Goal: Task Accomplishment & Management: Use online tool/utility

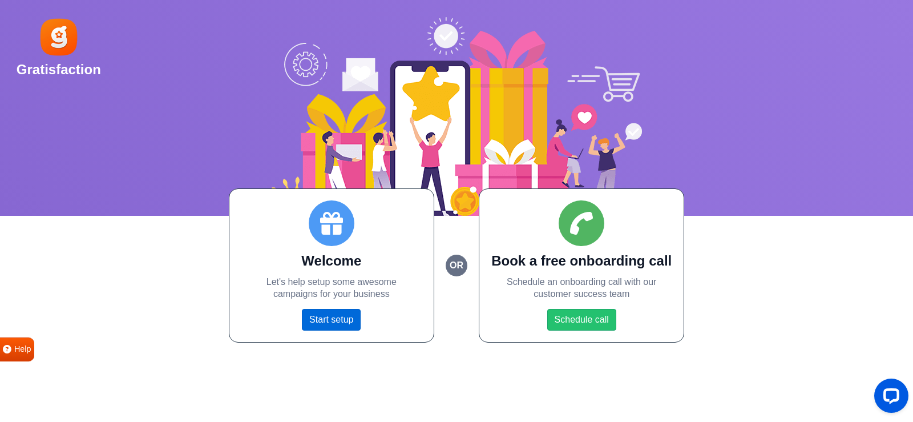
click at [319, 317] on link "Start setup" at bounding box center [331, 320] width 59 height 22
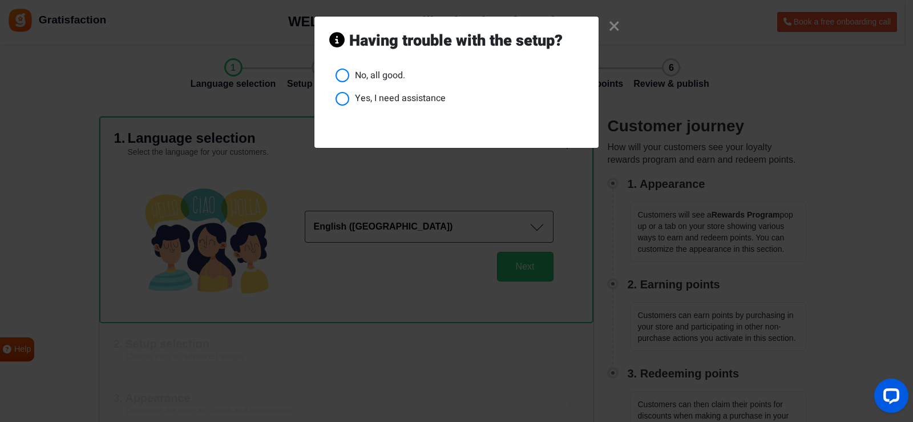
click at [389, 77] on li "No, all good." at bounding box center [460, 75] width 248 height 14
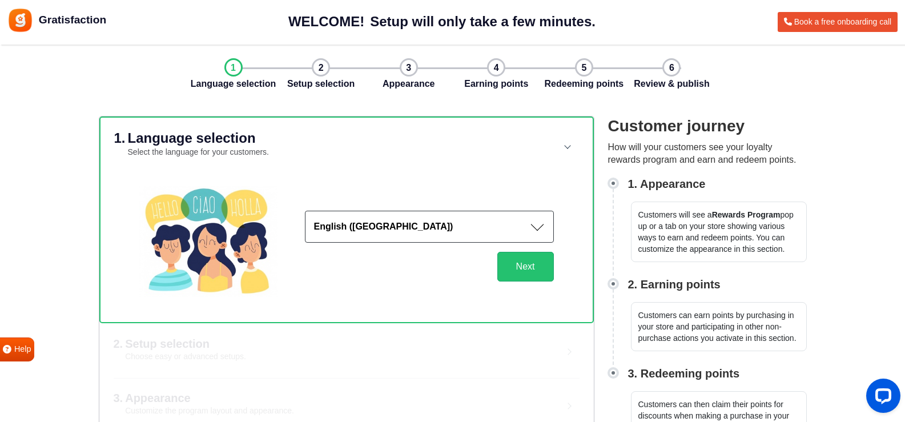
click at [451, 229] on button "English (US)" at bounding box center [429, 227] width 249 height 32
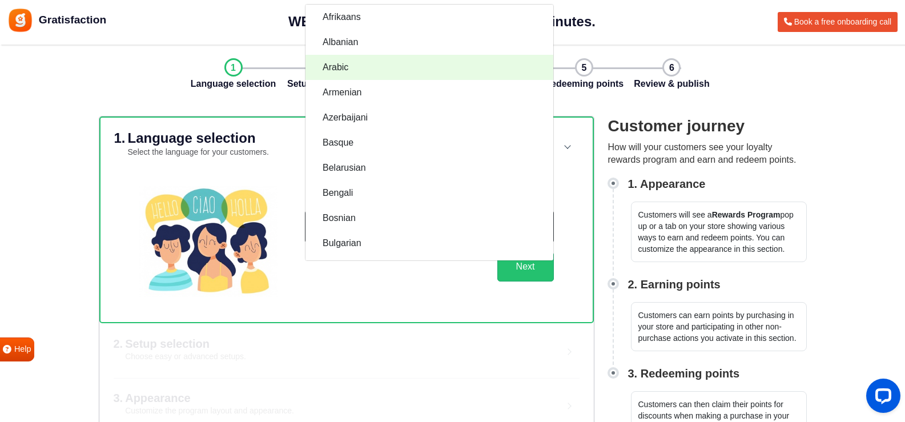
click at [410, 67] on link "Arabic" at bounding box center [429, 67] width 248 height 25
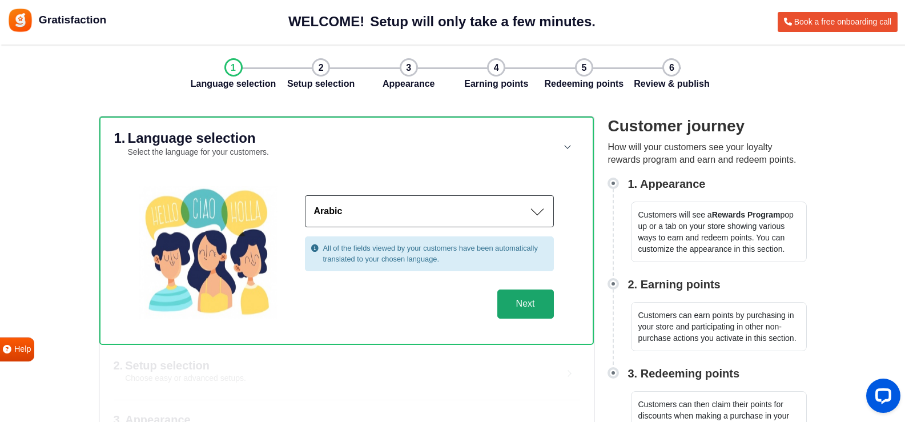
click at [526, 302] on button "Next" at bounding box center [525, 304] width 57 height 30
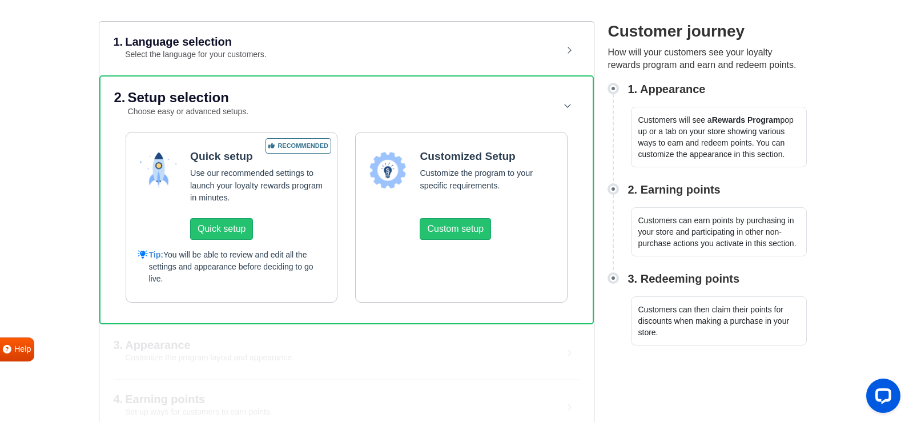
scroll to position [114, 0]
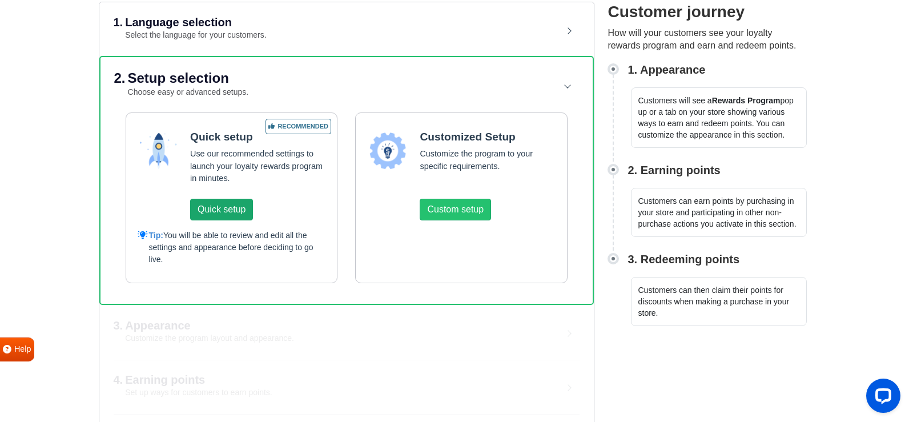
click at [211, 208] on button "Quick setup" at bounding box center [221, 210] width 63 height 22
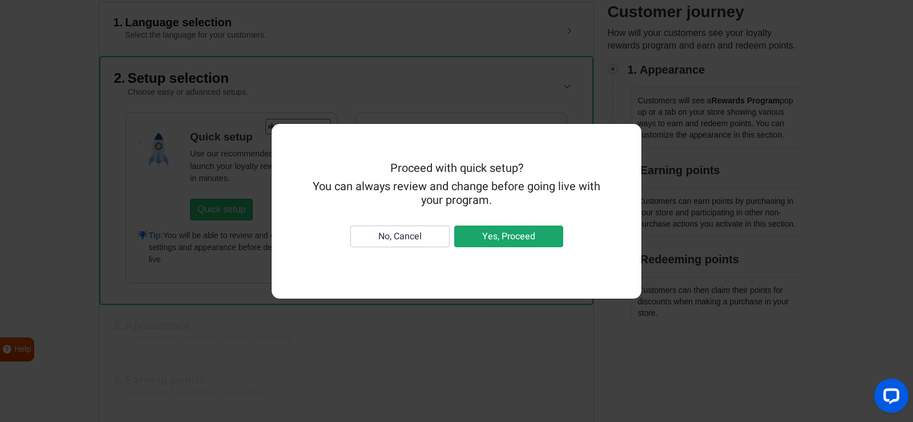
click at [531, 231] on button "Yes, Proceed" at bounding box center [508, 236] width 109 height 22
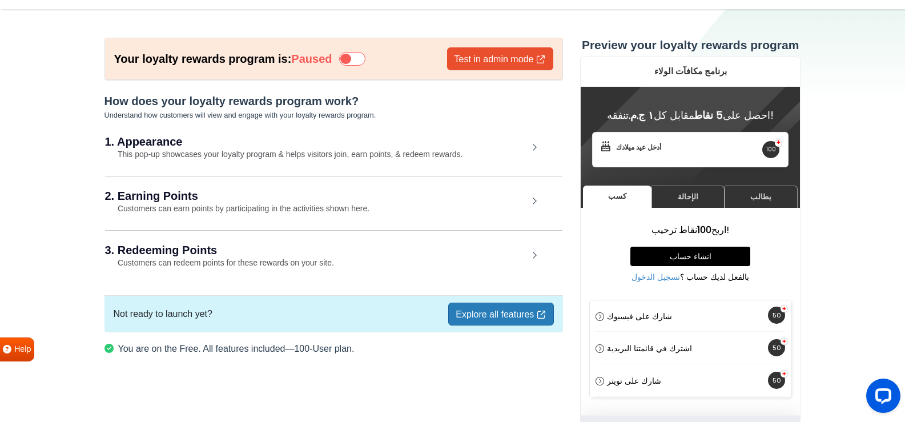
scroll to position [54, 0]
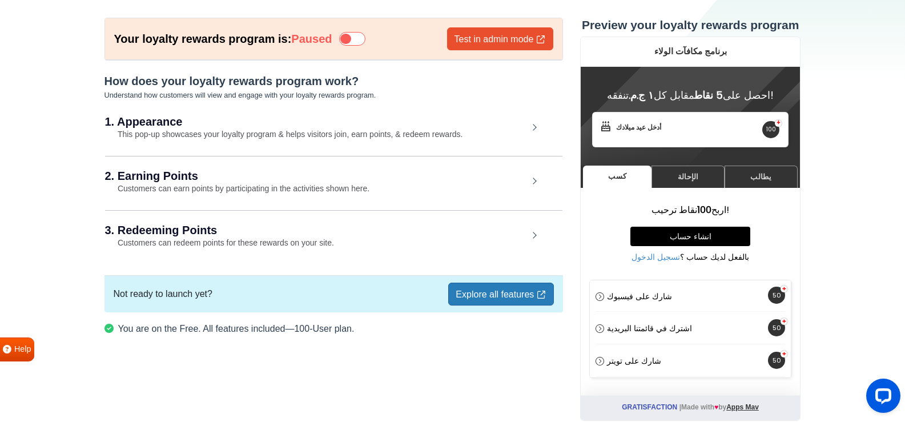
click at [352, 37] on icon at bounding box center [352, 39] width 26 height 14
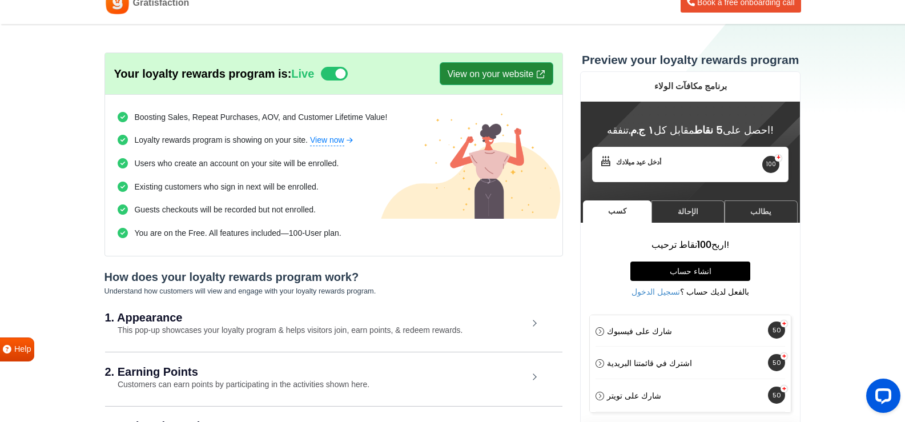
scroll to position [0, 0]
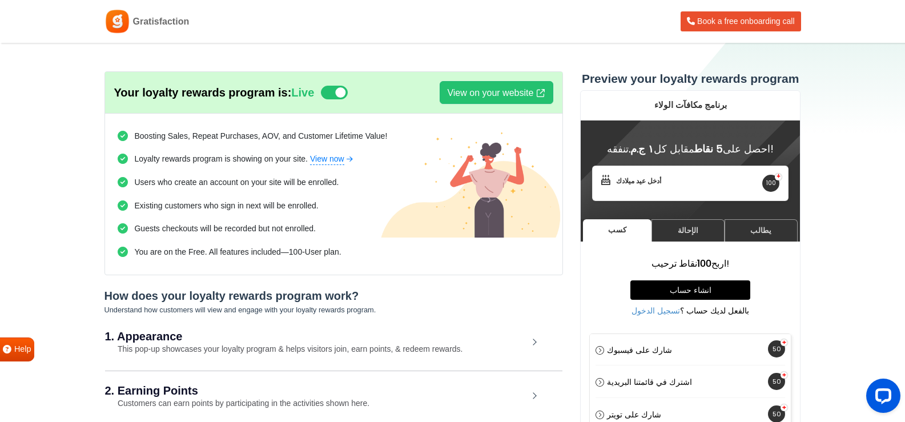
click at [707, 345] on div "انشاء حساب تسجيل الدخول" at bounding box center [690, 350] width 201 height 33
click at [645, 345] on div "انشاء حساب تسجيل الدخول" at bounding box center [690, 350] width 201 height 33
click at [409, 343] on div "1. Appearance This pop-up showcases your loyalty program & helps visitors join,…" at bounding box center [333, 343] width 457 height 53
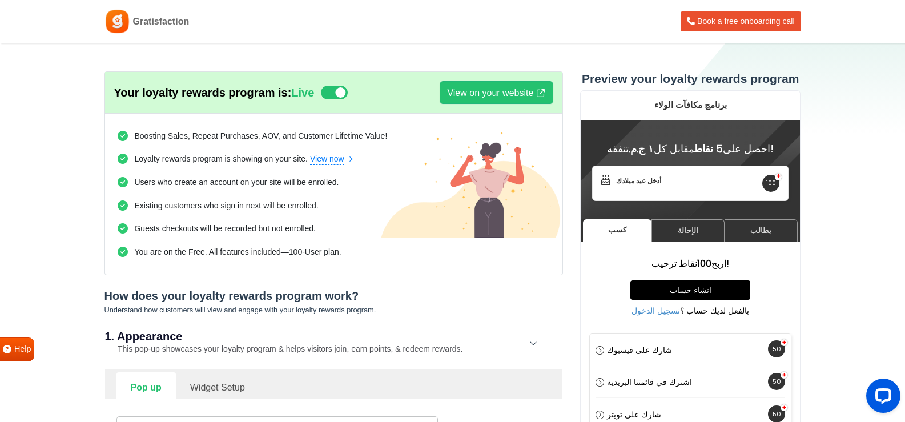
click at [410, 343] on div "1. Appearance This pop-up showcases your loyalty program & helps visitors join,…" at bounding box center [333, 343] width 457 height 53
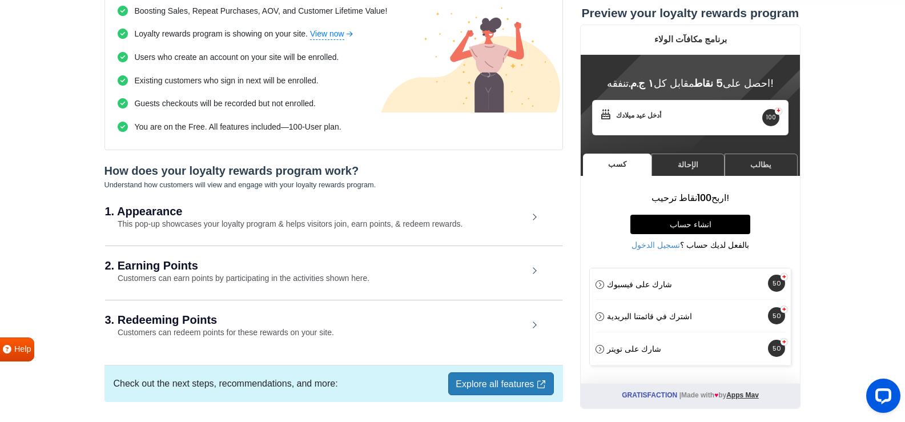
scroll to position [105, 0]
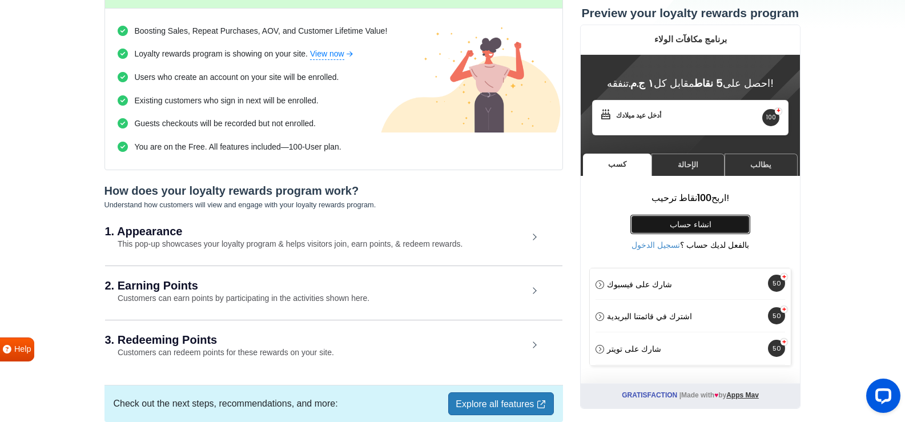
click at [687, 228] on link "انشاء حساب" at bounding box center [690, 224] width 120 height 19
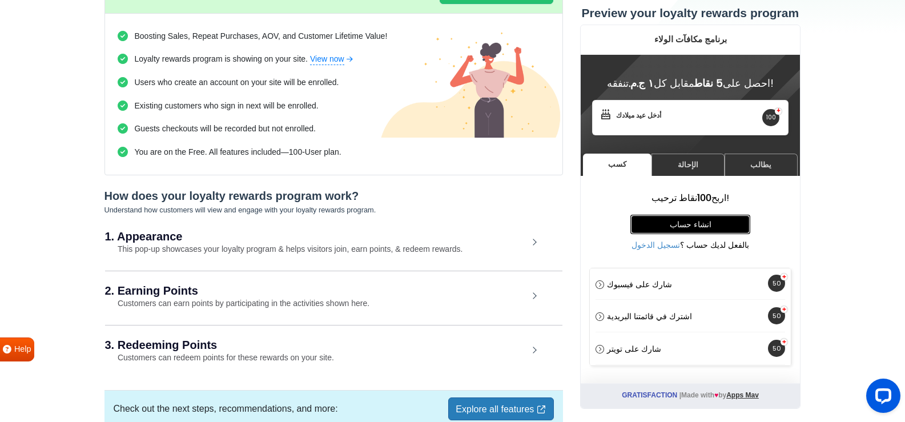
scroll to position [162, 0]
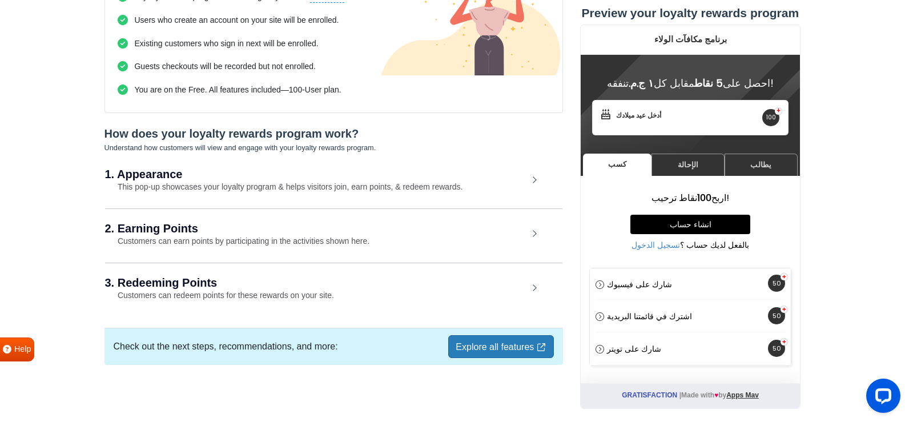
click at [473, 348] on link "Explore all features" at bounding box center [500, 346] width 105 height 23
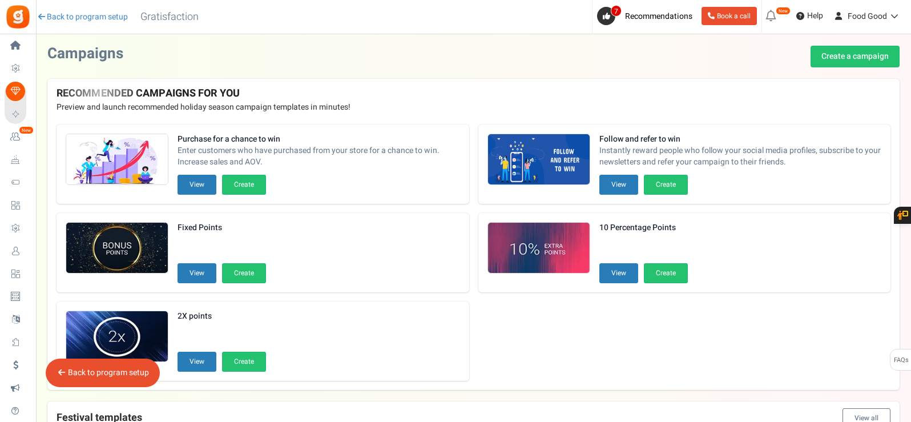
scroll to position [248, 0]
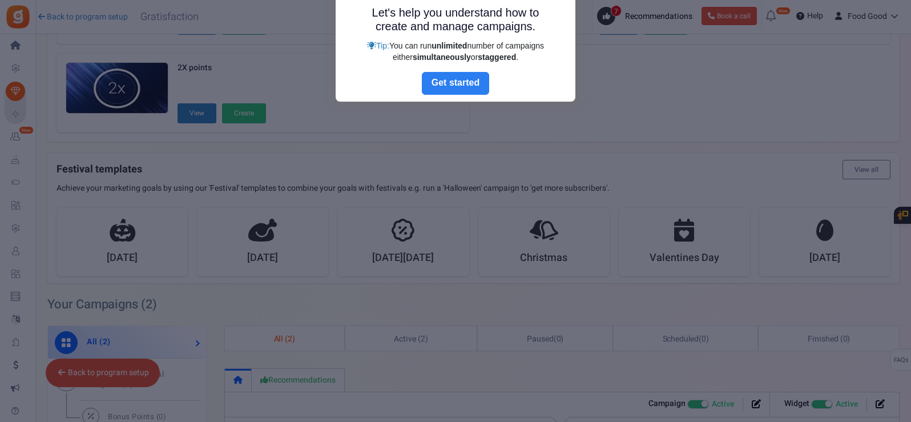
click at [466, 87] on link "Next" at bounding box center [455, 83] width 67 height 23
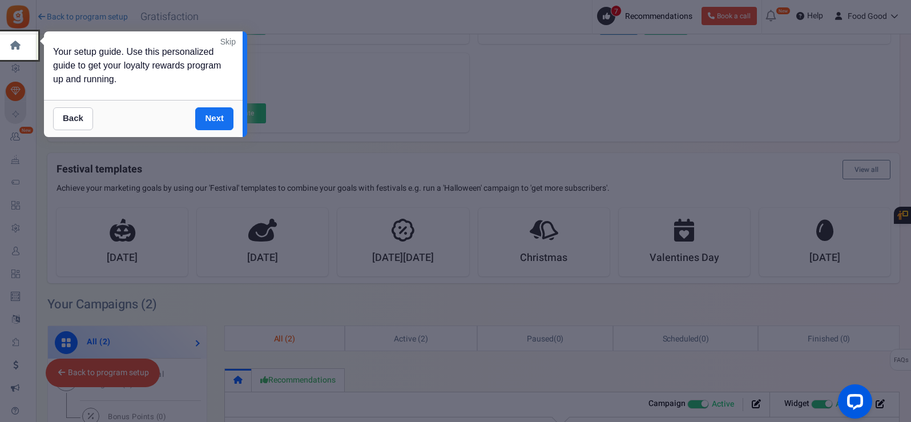
scroll to position [0, 0]
click at [211, 118] on link "Next" at bounding box center [214, 118] width 38 height 23
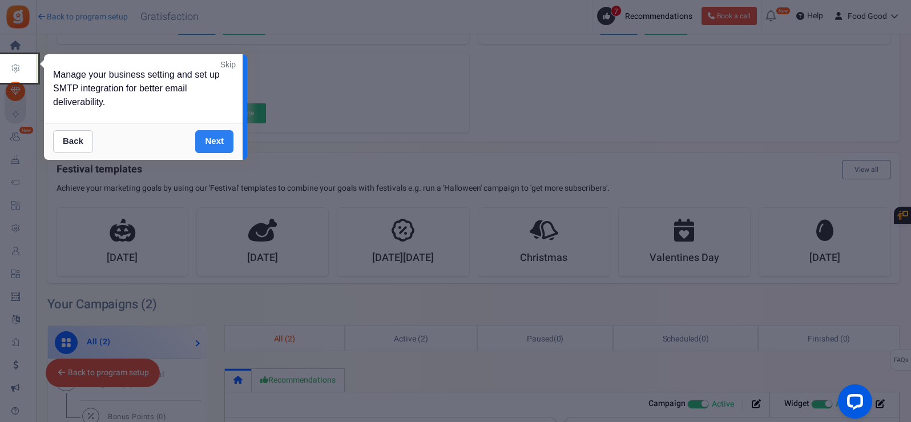
click at [211, 144] on link "Next" at bounding box center [214, 141] width 38 height 23
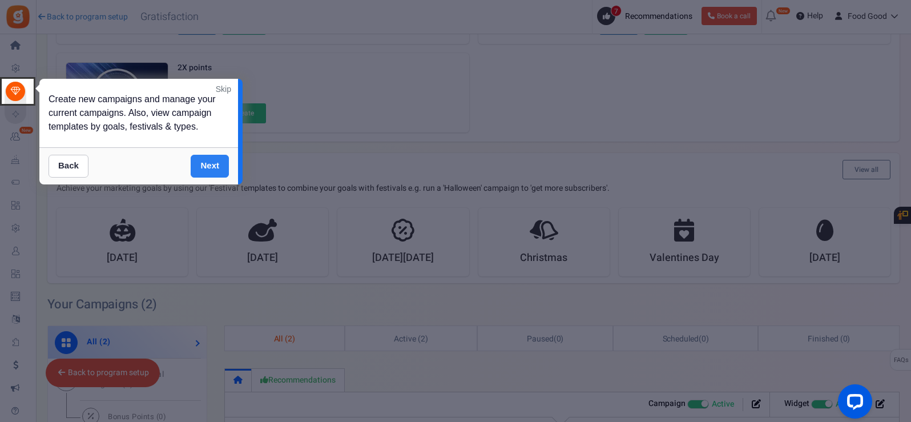
click at [199, 157] on link "Next" at bounding box center [210, 166] width 38 height 23
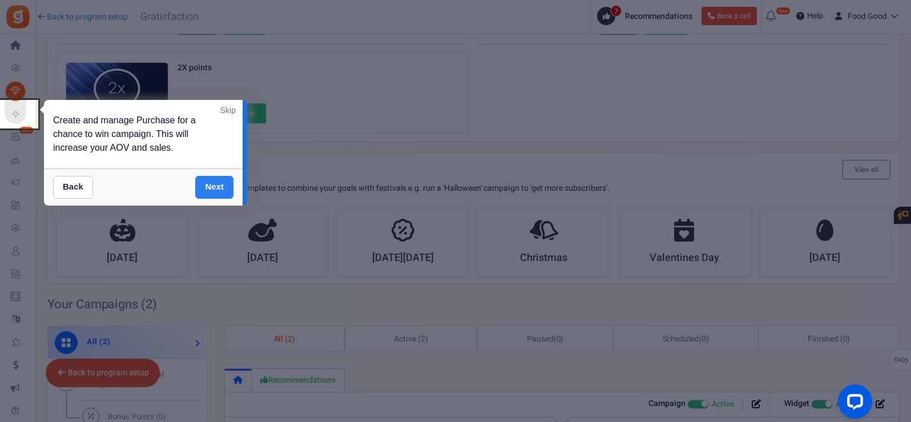
click at [213, 184] on link "Next" at bounding box center [214, 187] width 38 height 23
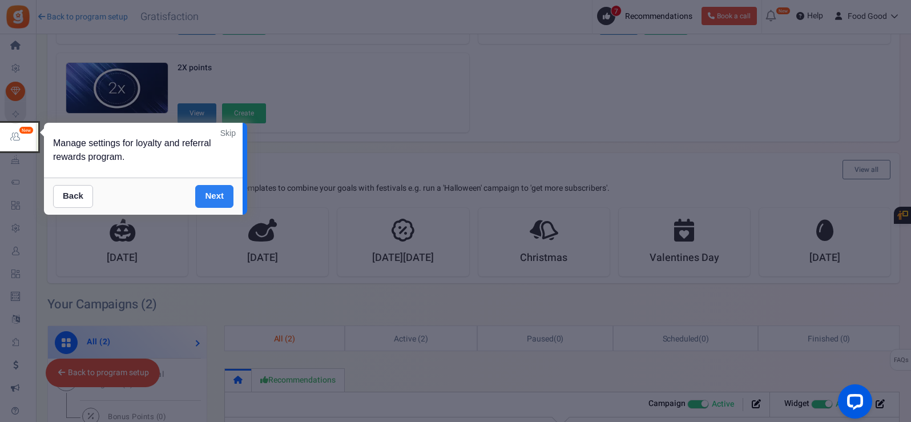
click at [215, 196] on link "Next" at bounding box center [214, 196] width 38 height 23
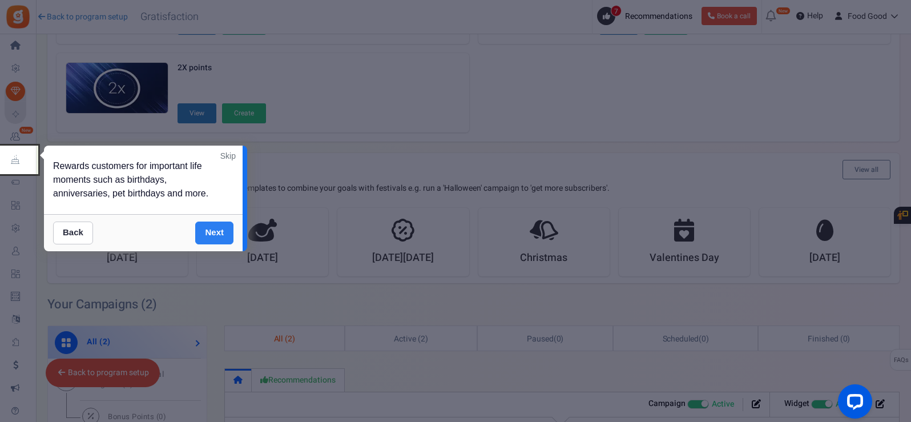
click at [226, 228] on link "Next" at bounding box center [214, 232] width 38 height 23
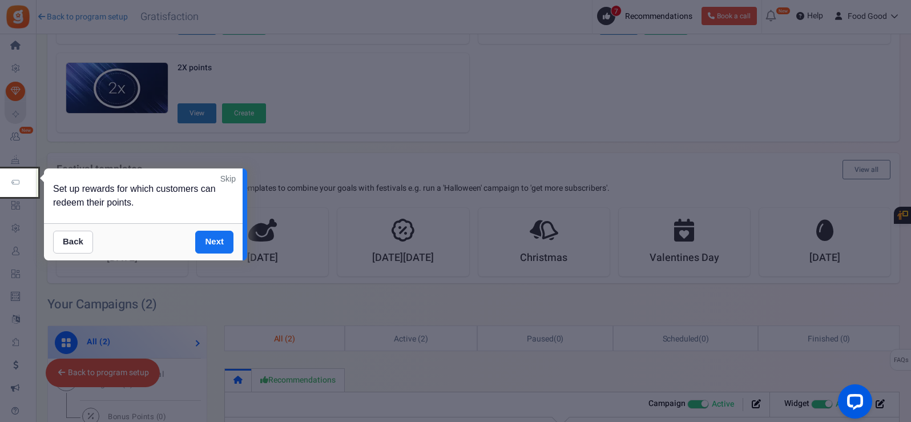
click at [232, 180] on link "Skip" at bounding box center [227, 178] width 15 height 11
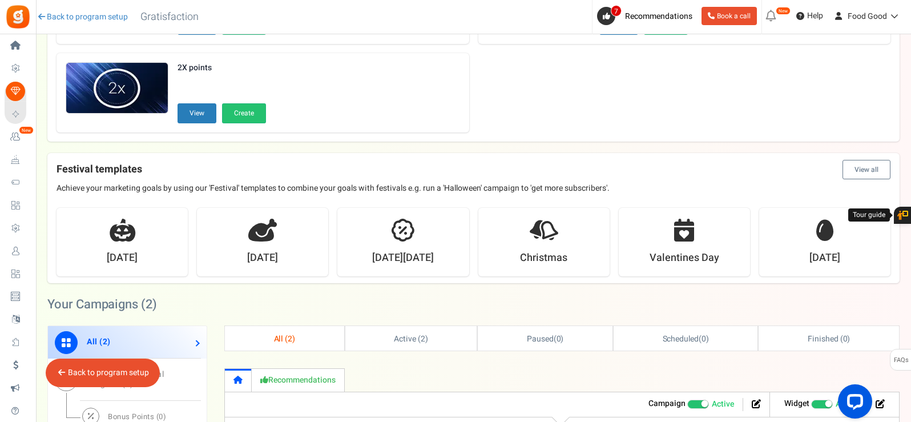
click at [899, 214] on icon at bounding box center [902, 215] width 11 height 9
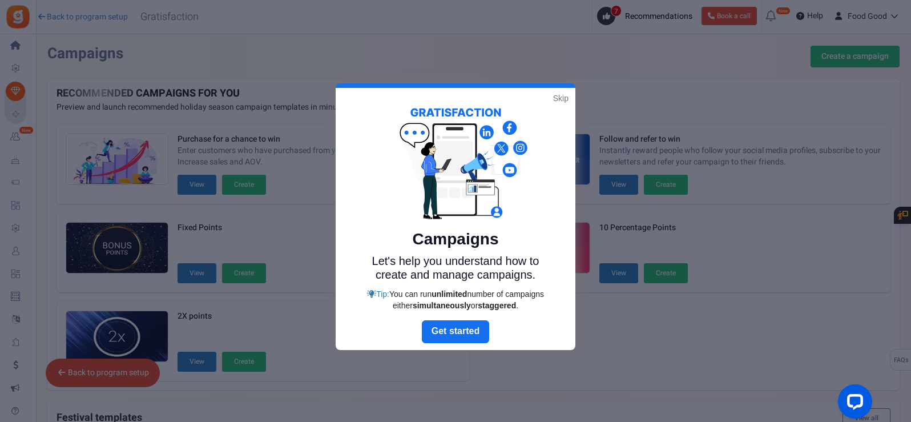
click at [567, 94] on link "Skip" at bounding box center [560, 97] width 15 height 11
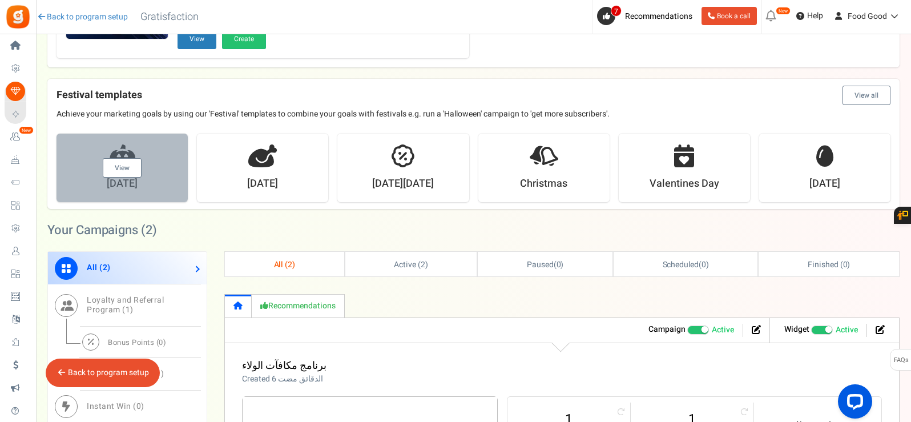
scroll to position [342, 0]
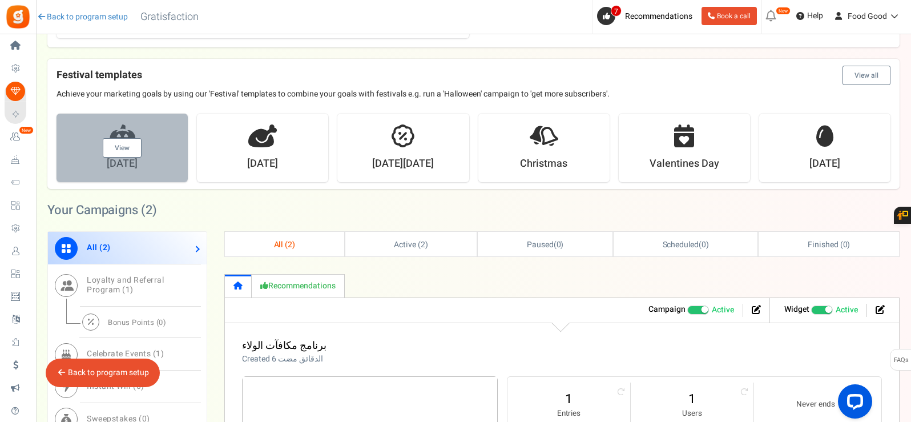
click at [131, 151] on link "View" at bounding box center [122, 147] width 39 height 19
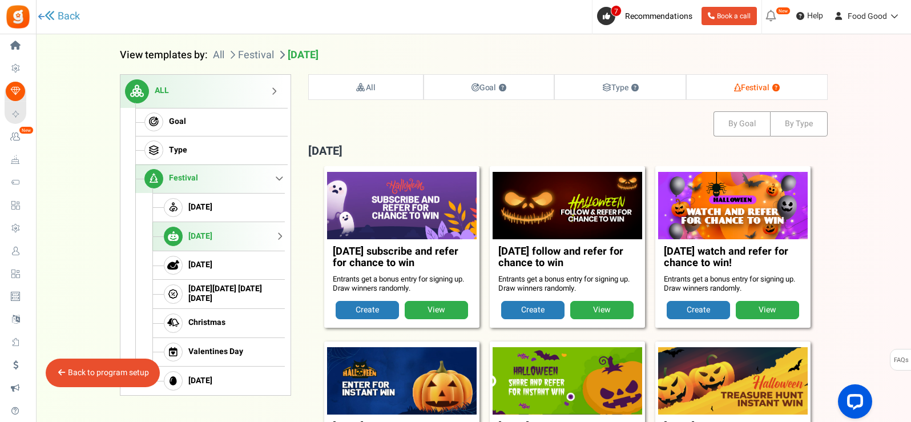
scroll to position [0, 0]
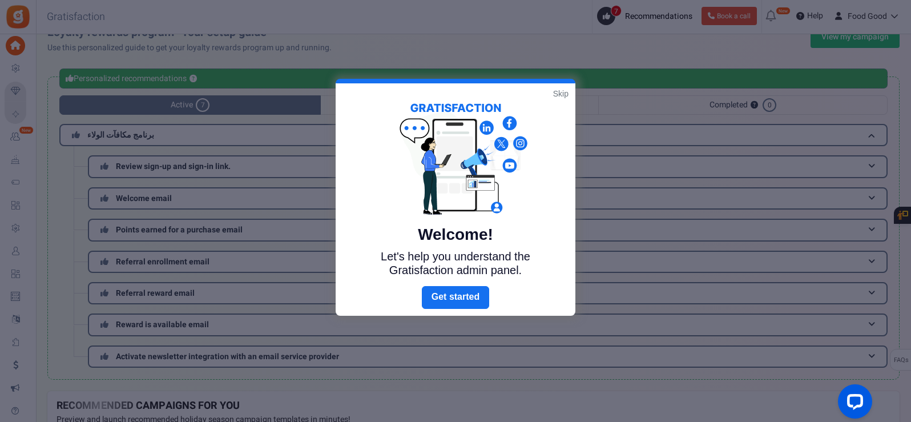
click at [567, 93] on link "Skip" at bounding box center [560, 93] width 15 height 11
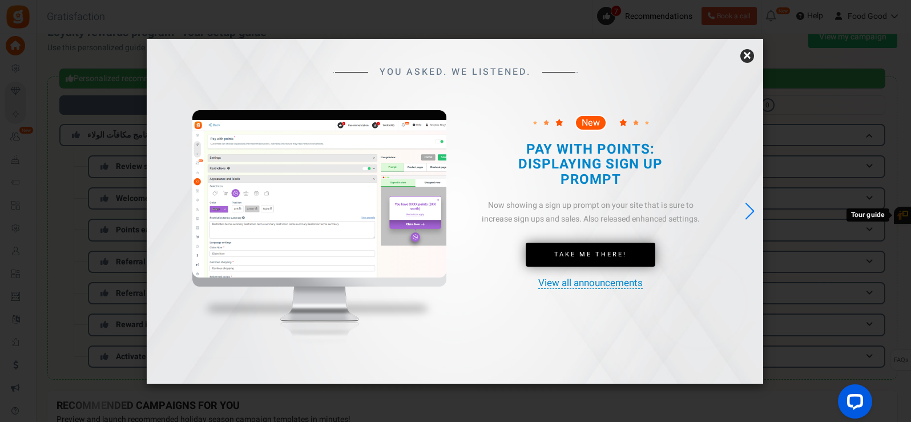
click at [742, 56] on link "×" at bounding box center [747, 56] width 14 height 14
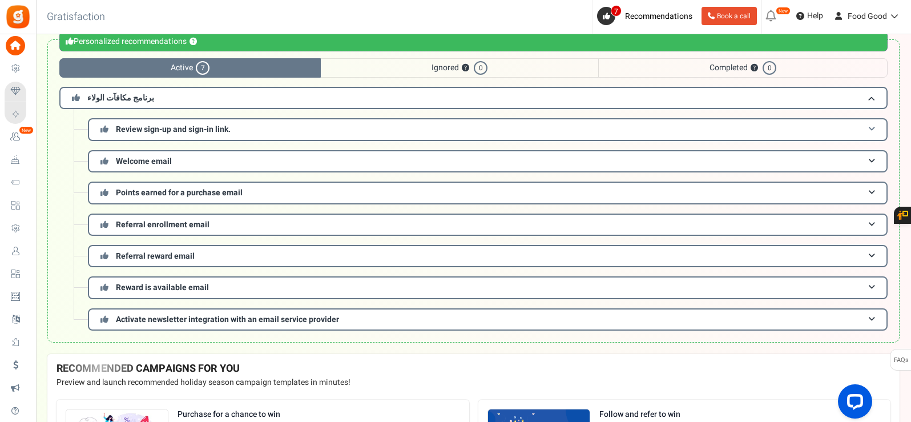
scroll to position [76, 0]
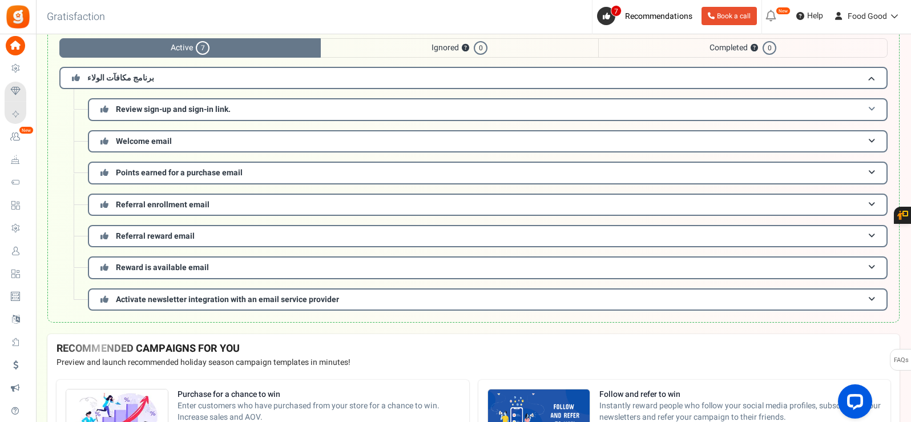
click at [179, 112] on span "Review sign-up and sign-in link." at bounding box center [173, 109] width 115 height 12
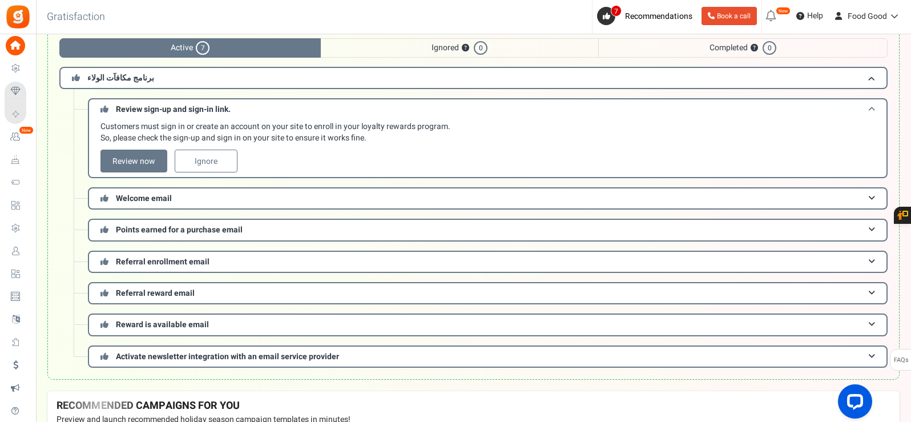
click at [179, 112] on span "Review sign-up and sign-in link." at bounding box center [173, 109] width 115 height 12
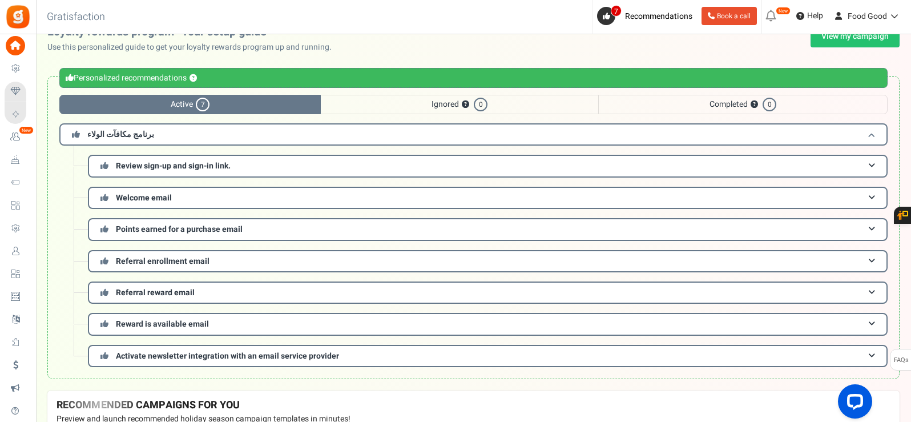
scroll to position [0, 0]
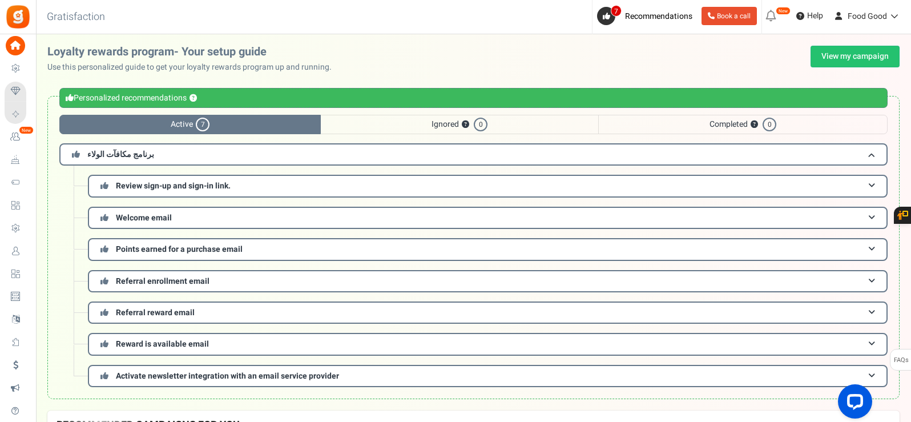
click at [408, 123] on span "Ignored ? 0" at bounding box center [459, 124] width 277 height 19
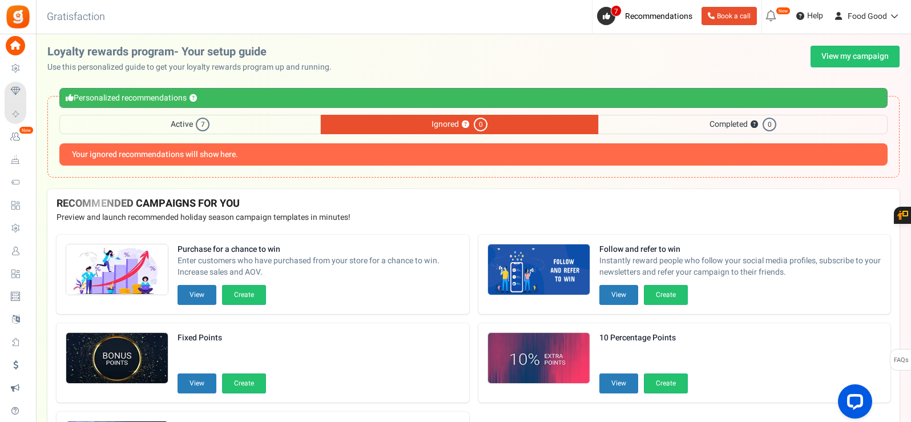
click at [659, 128] on span "Completed ? 0" at bounding box center [742, 124] width 289 height 19
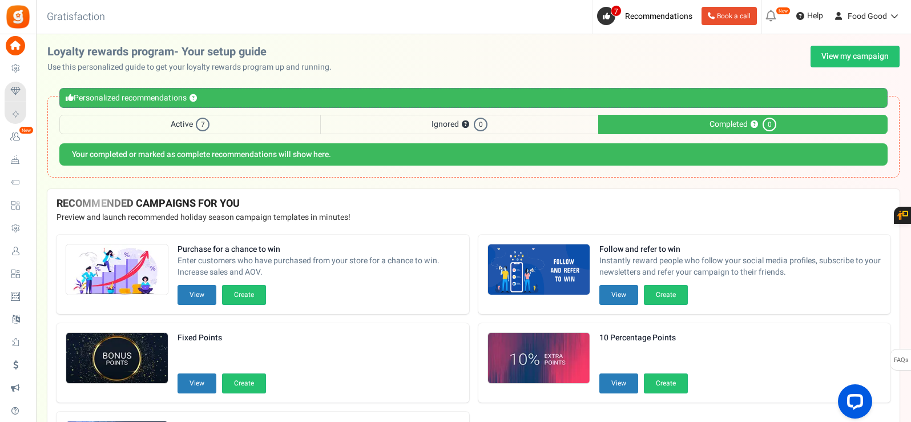
click at [247, 128] on span "Active 7" at bounding box center [189, 124] width 261 height 19
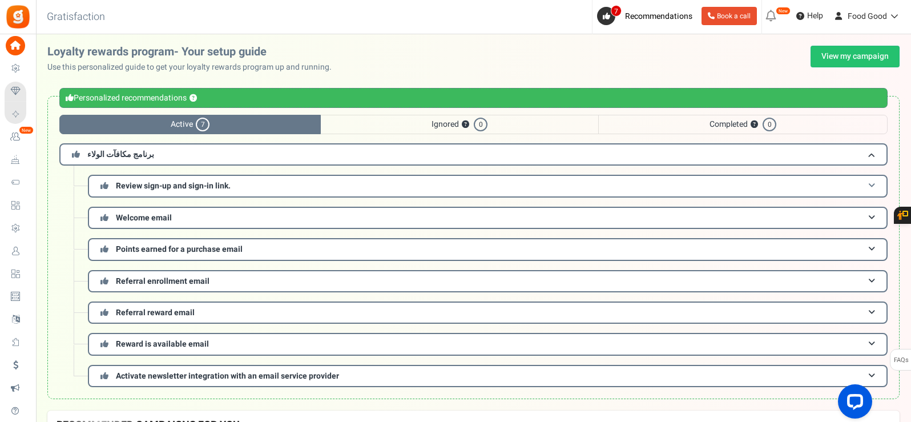
click at [231, 186] on span "Review sign-up and sign-in link." at bounding box center [173, 186] width 115 height 12
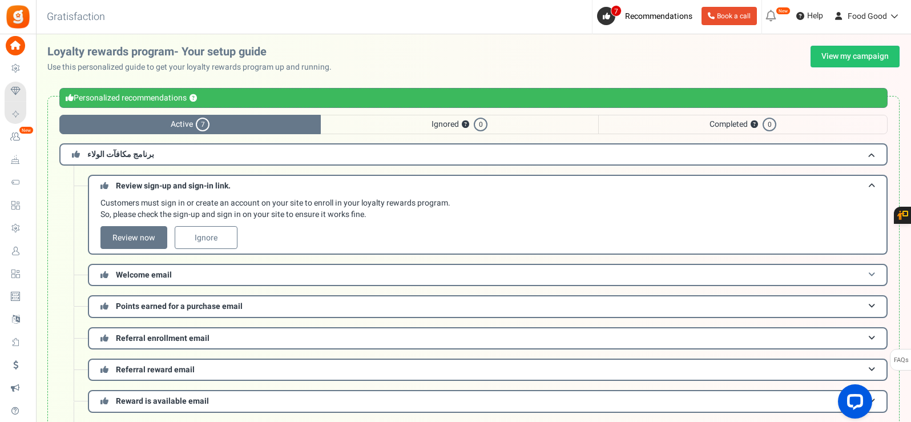
click at [205, 277] on h3 "Welcome email" at bounding box center [488, 275] width 800 height 22
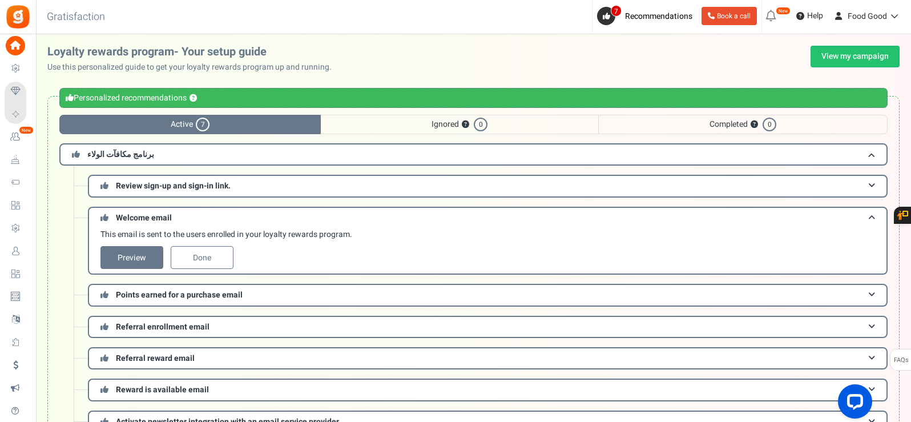
click at [452, 126] on span "Ignored ? 0" at bounding box center [459, 124] width 277 height 19
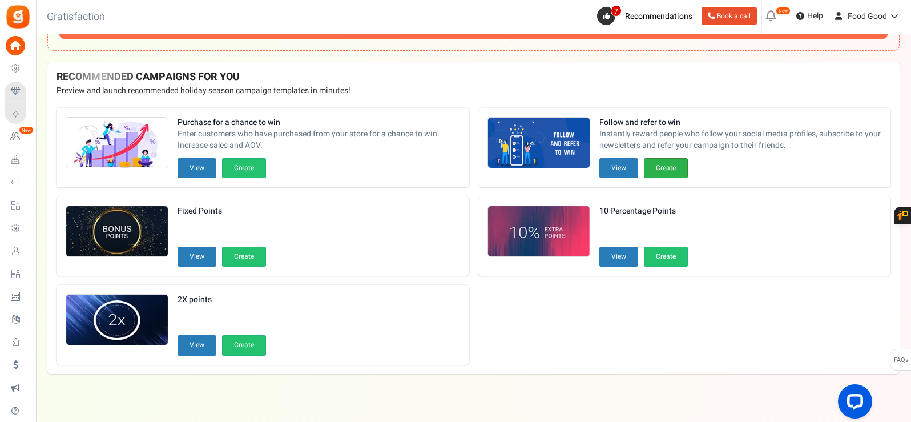
scroll to position [136, 0]
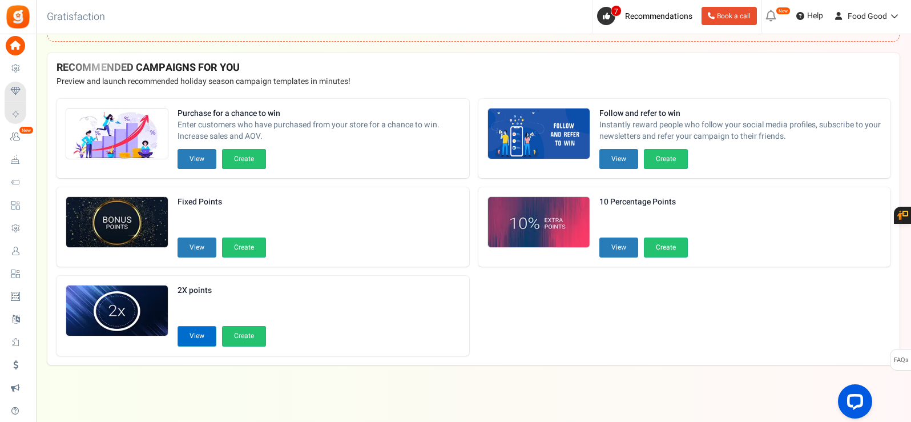
click at [201, 334] on button "View" at bounding box center [197, 336] width 39 height 20
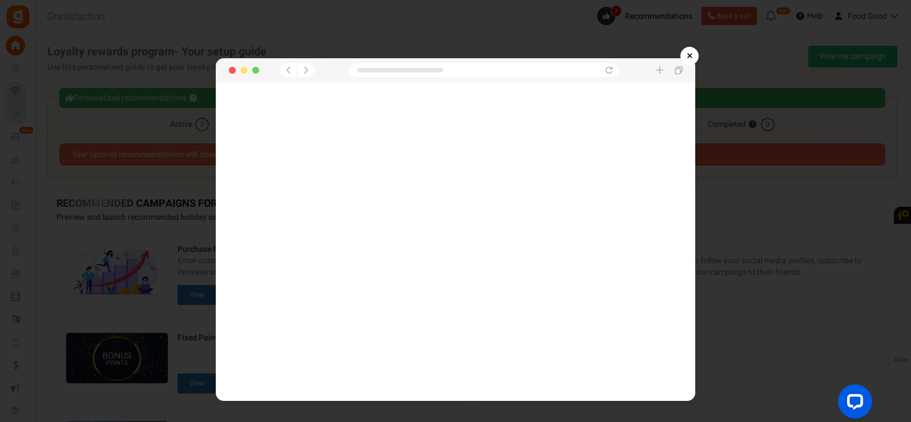
click at [695, 55] on link "×" at bounding box center [689, 56] width 18 height 18
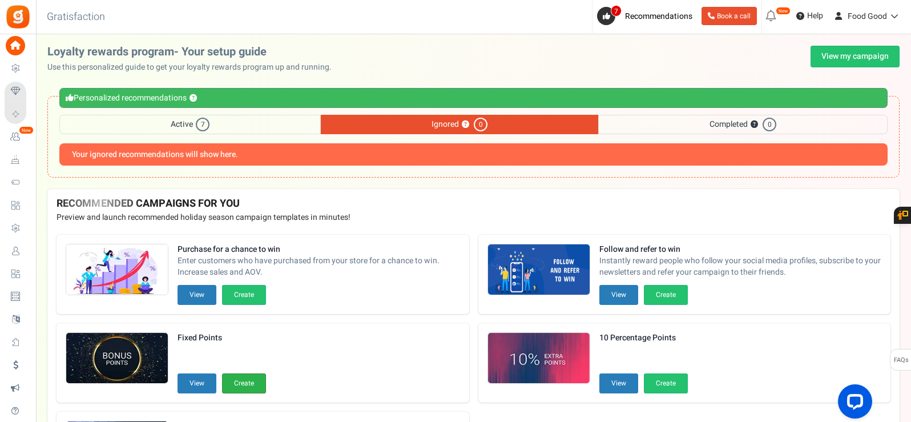
click at [241, 385] on button "Create" at bounding box center [244, 383] width 44 height 20
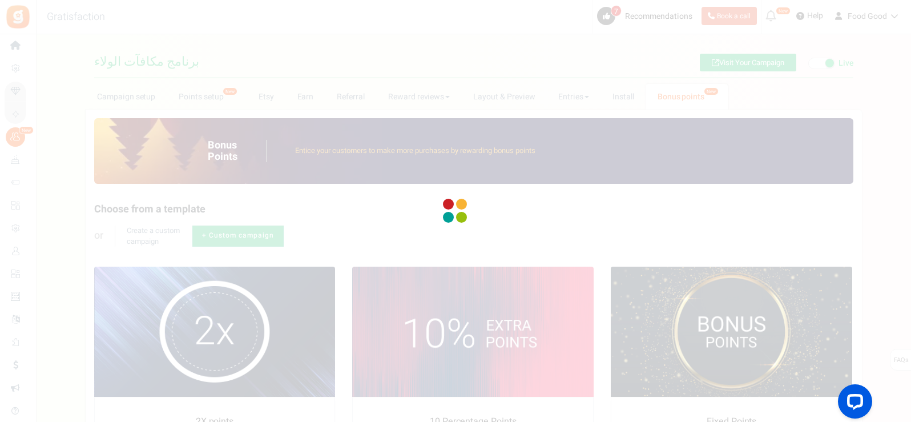
radio input "true"
type input "125"
radio input "true"
type input "[DATE] 12:01 AM"
type input "[DATE] 11:59 PM"
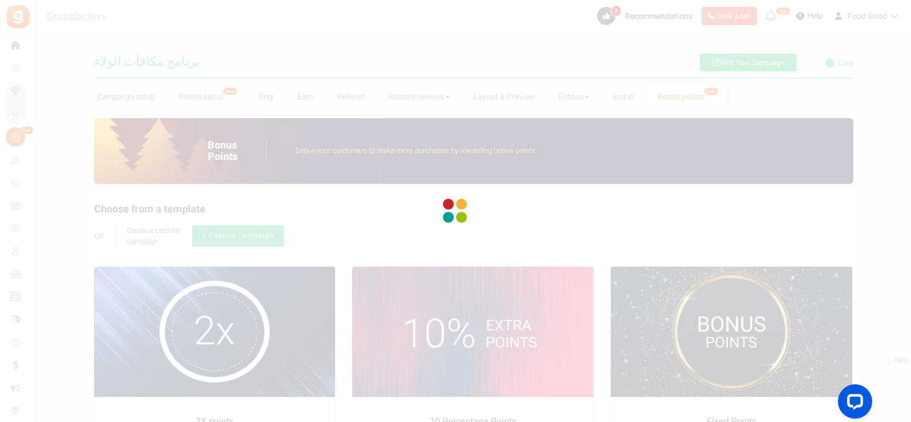
type textarea "Fixed Points"
type textarea "Bonus Points description"
type input "#000000"
type input "#ffbe84"
type input "#000000"
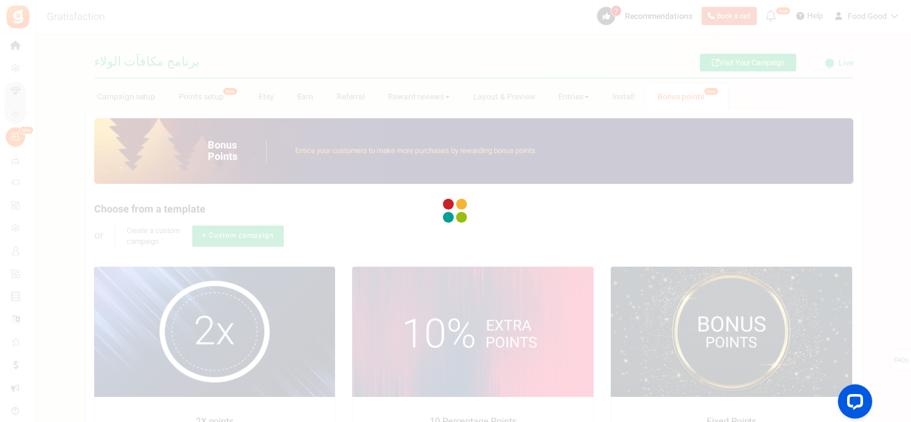
type input "#ffffff"
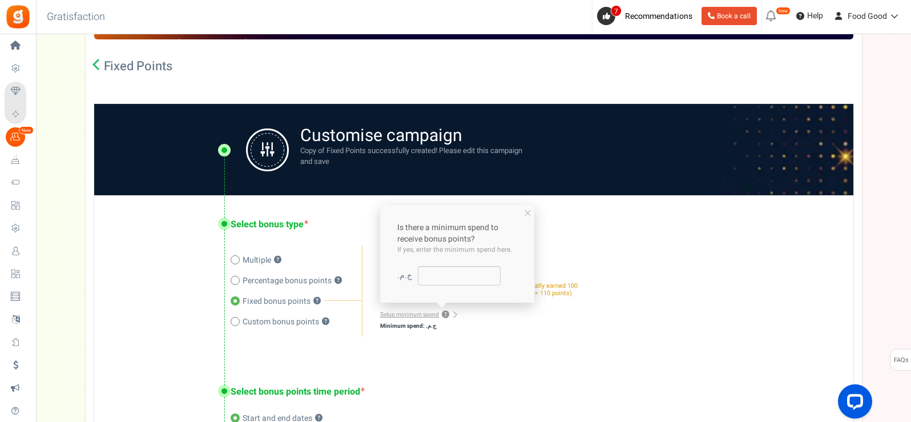
scroll to position [171, 0]
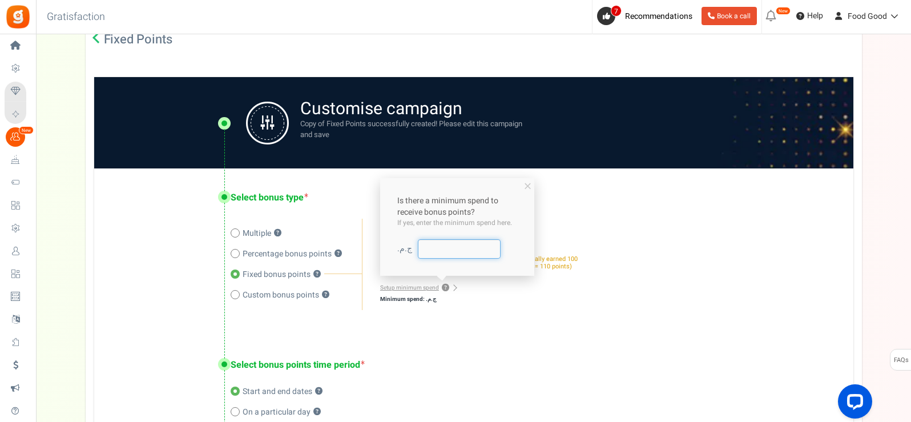
click at [450, 252] on input "number" at bounding box center [459, 248] width 83 height 19
type input "500"
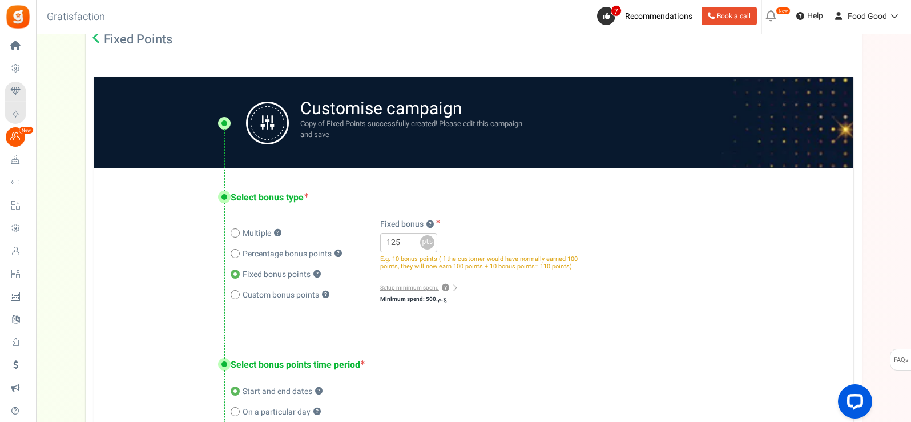
click at [478, 328] on div "Select bonus type Multiple ? Percentage bonus points ? Fixed bonus points ? ? ?…" at bounding box center [473, 251] width 759 height 167
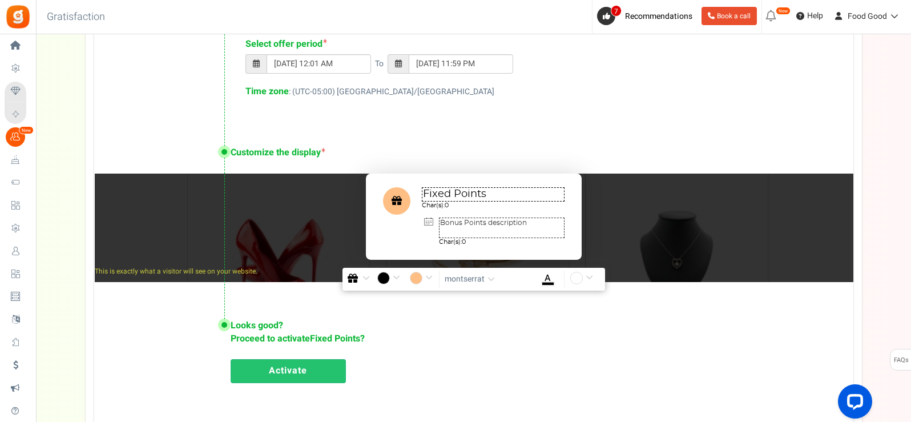
scroll to position [685, 0]
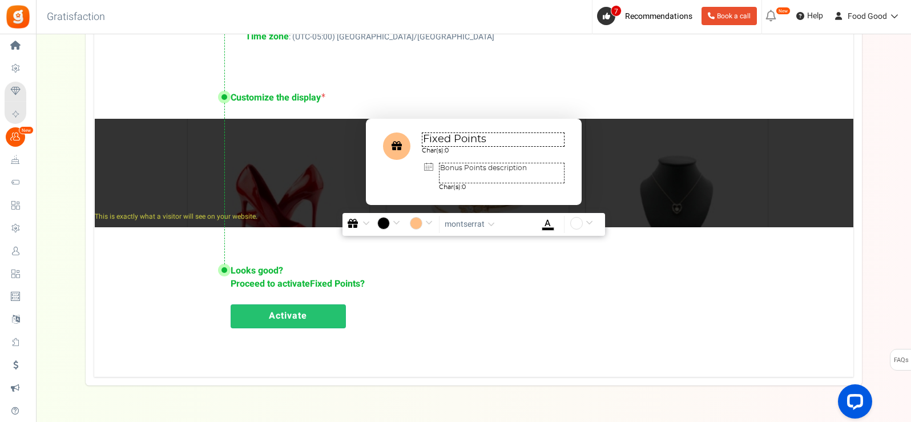
click at [270, 319] on link "Activate" at bounding box center [288, 316] width 115 height 24
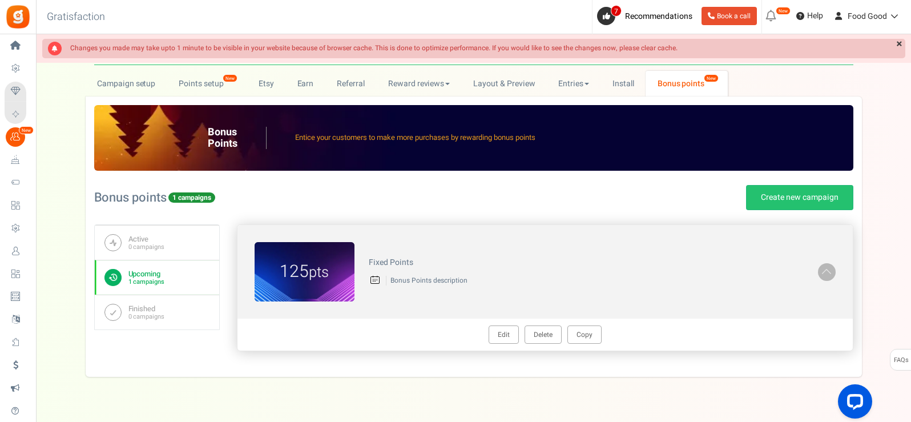
scroll to position [0, 0]
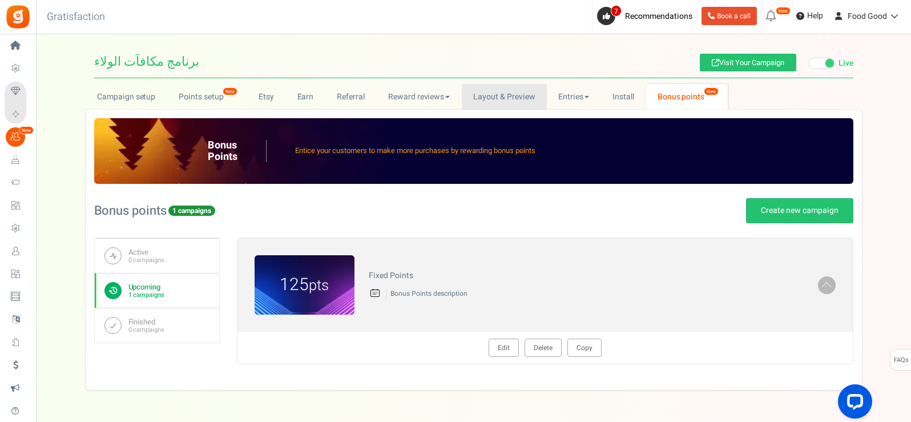
click at [502, 98] on link "Layout & Preview" at bounding box center [504, 97] width 85 height 26
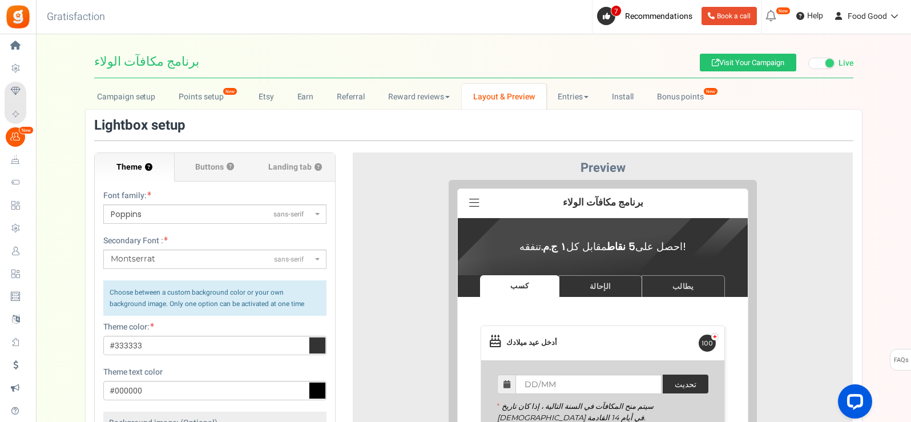
scroll to position [27, 0]
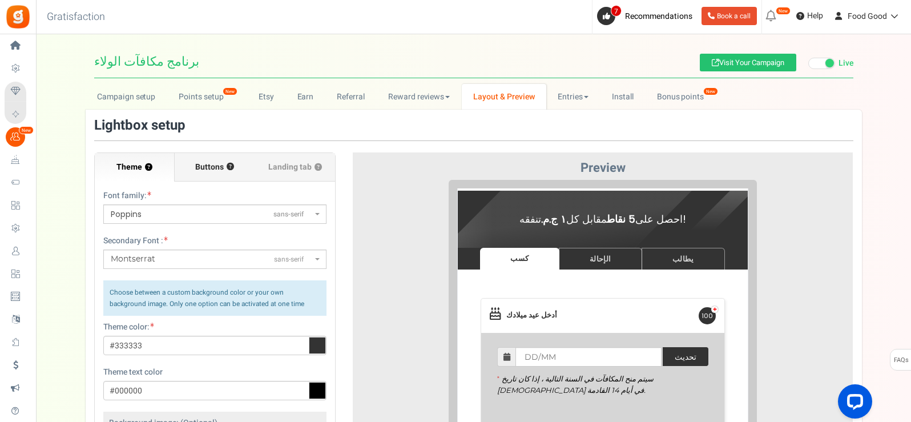
click at [206, 168] on span "Buttons" at bounding box center [209, 167] width 29 height 11
click at [0, 0] on input "Buttons ?" at bounding box center [0, 0] width 0 height 0
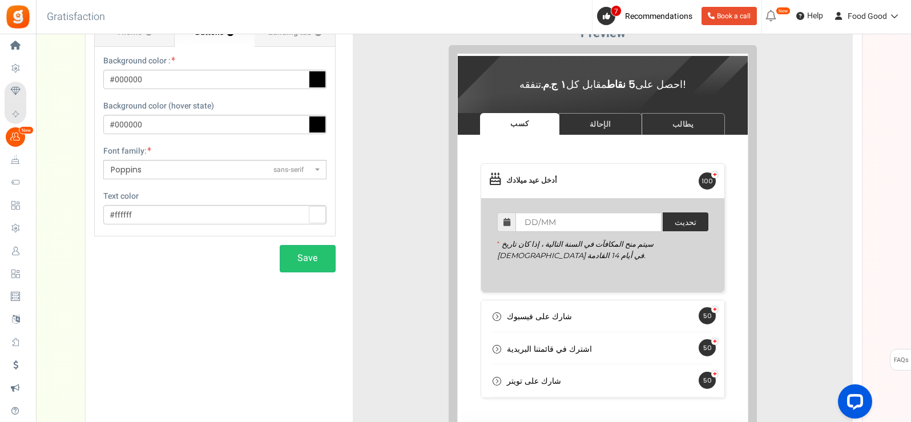
scroll to position [114, 0]
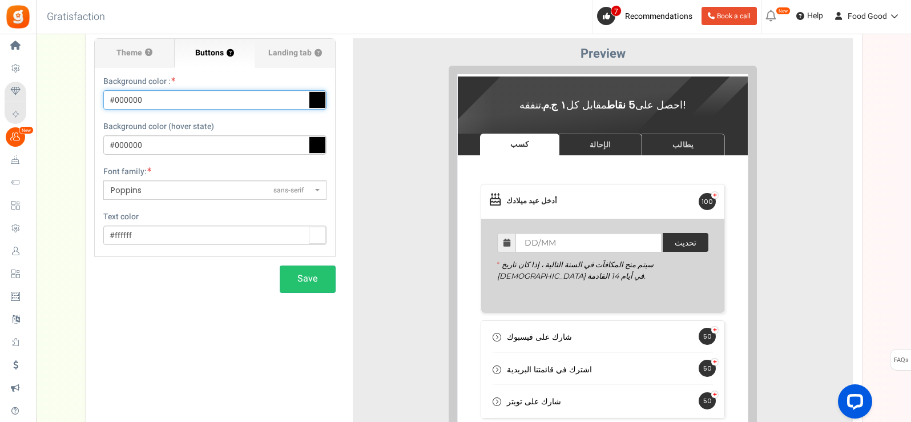
click at [143, 102] on input "#000000" at bounding box center [214, 99] width 223 height 19
type input "#"
paste input "#dd9933"
type input "#dd9933"
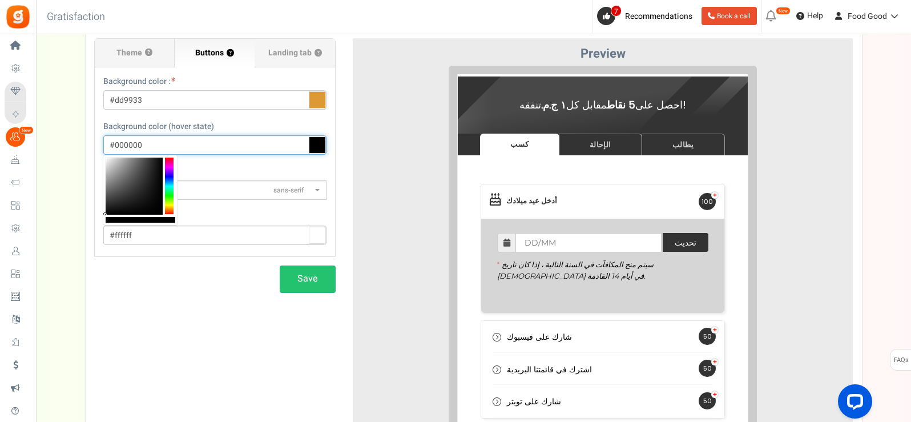
click at [155, 147] on input "#000000" at bounding box center [214, 144] width 223 height 19
type input "#"
paste input "#dd9933"
drag, startPoint x: 170, startPoint y: 160, endPoint x: 168, endPoint y: 183, distance: 22.9
click at [168, 183] on div at bounding box center [169, 186] width 9 height 57
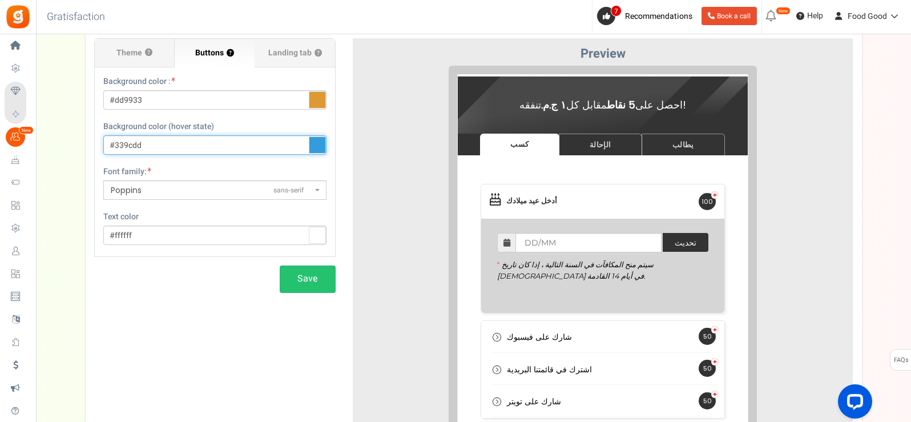
click at [181, 141] on input "#339cdd" at bounding box center [214, 144] width 223 height 19
type input "#"
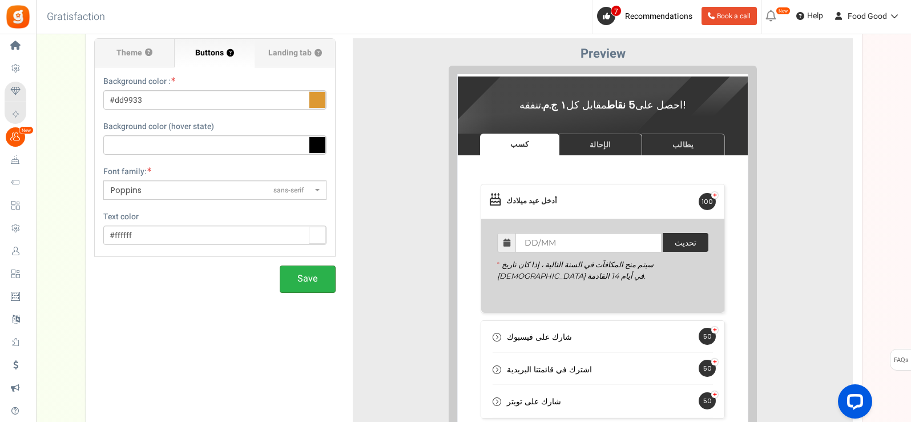
click at [311, 282] on button "Save" at bounding box center [308, 278] width 56 height 27
click at [319, 146] on icon at bounding box center [317, 144] width 17 height 17
click at [319, 146] on input "text" at bounding box center [214, 144] width 223 height 19
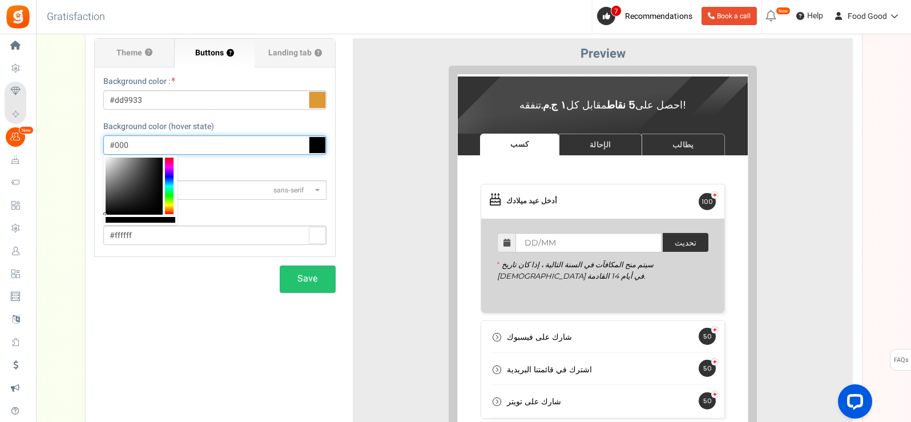
type input "#000000"
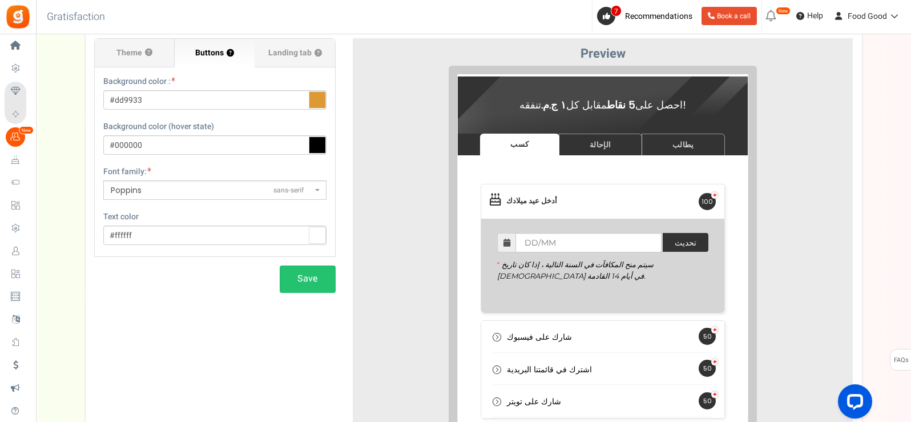
click at [205, 318] on div "Theme ? Font family: ABeeZeesans-serif [PERSON_NAME] Displaydisplay AR One Sans…" at bounding box center [474, 247] width 776 height 486
click at [320, 280] on button "Save" at bounding box center [308, 278] width 56 height 27
click at [309, 271] on button "Save" at bounding box center [308, 278] width 56 height 27
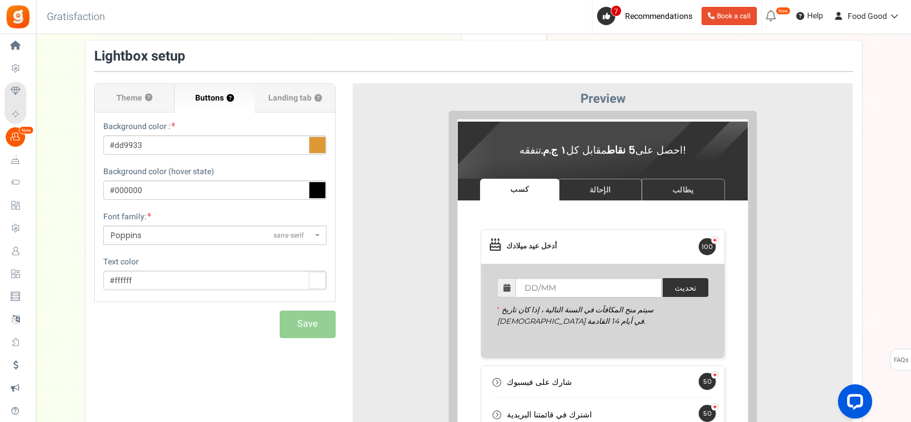
scroll to position [0, 0]
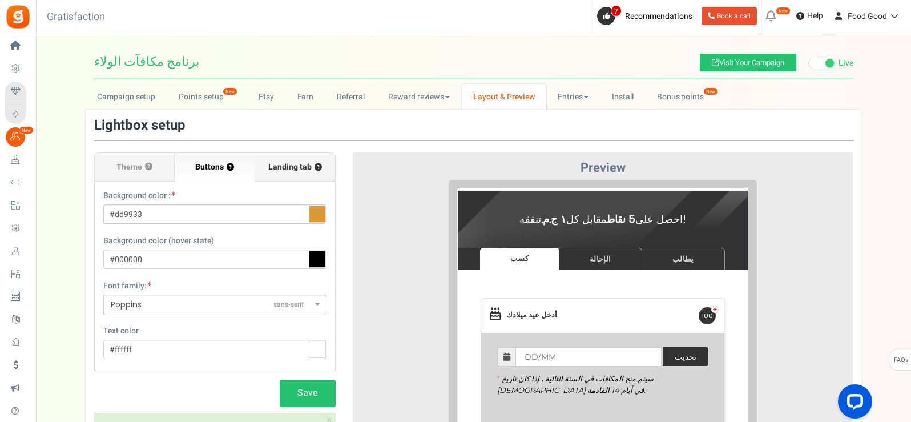
click at [292, 176] on label "Landing tab ?" at bounding box center [295, 167] width 80 height 29
click at [0, 0] on input "Landing tab ?" at bounding box center [0, 0] width 0 height 0
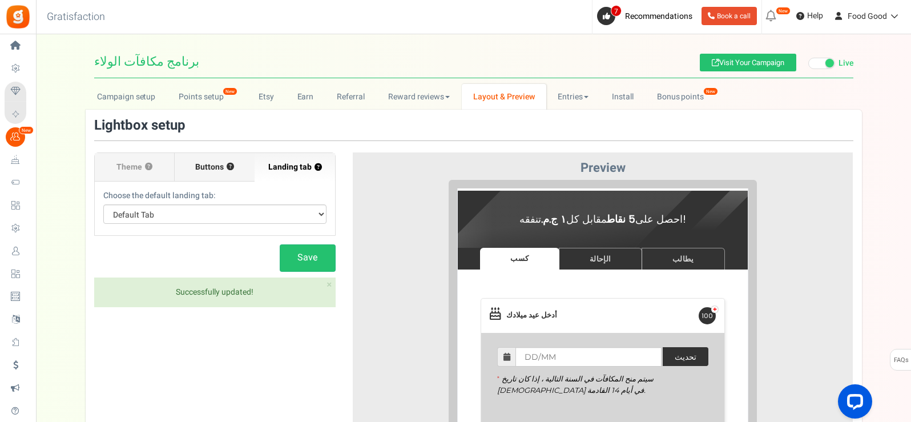
click at [200, 168] on span "Buttons" at bounding box center [209, 167] width 29 height 11
click at [0, 0] on input "Buttons ?" at bounding box center [0, 0] width 0 height 0
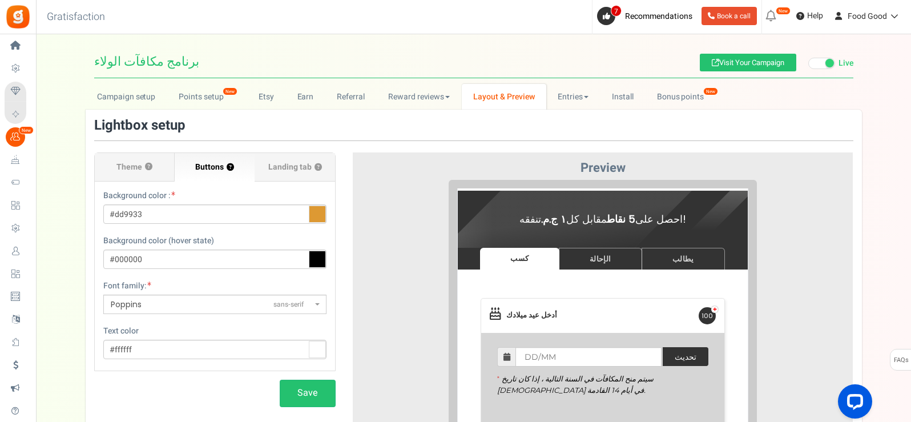
click at [595, 180] on iframe at bounding box center [603, 388] width 308 height 416
click at [602, 164] on h3 "Preview" at bounding box center [602, 168] width 483 height 14
click at [131, 160] on label "Theme ?" at bounding box center [135, 167] width 80 height 29
click at [0, 0] on input "Theme ?" at bounding box center [0, 0] width 0 height 0
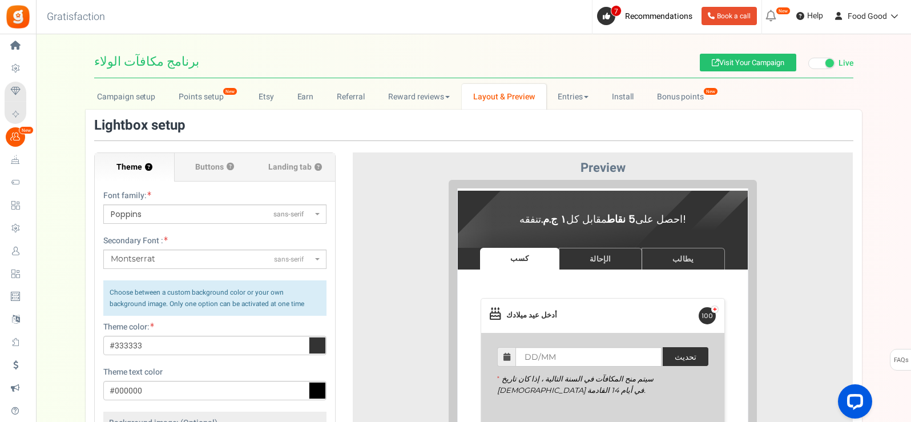
scroll to position [57, 0]
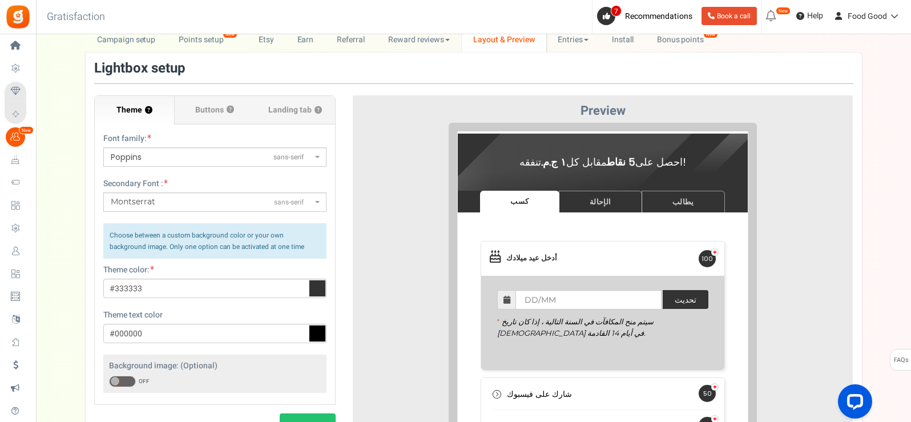
click at [235, 158] on span "Poppins sans-serif" at bounding box center [211, 157] width 201 height 12
click at [103, 147] on select "ABeeZeesans-serif [PERSON_NAME] Displaydisplay AR One Sanssans-serif Abelsans-s…" at bounding box center [103, 147] width 1 height 1
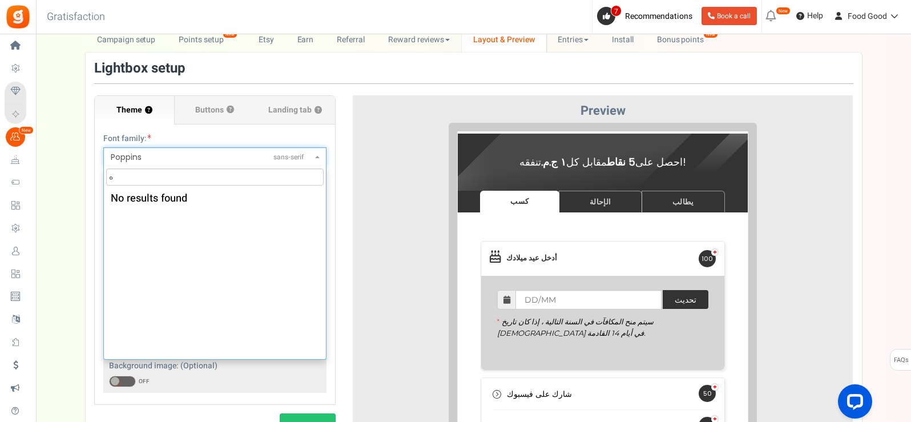
scroll to position [0, 0]
type input "ه"
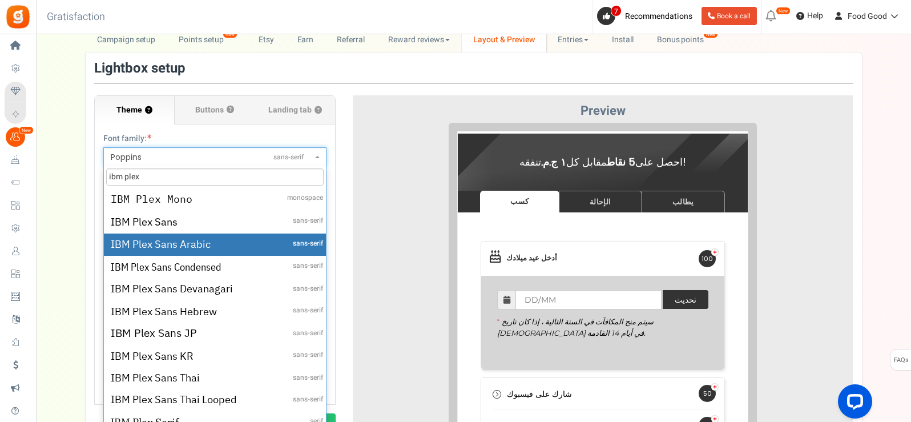
type input "ibm plex"
select select "621"
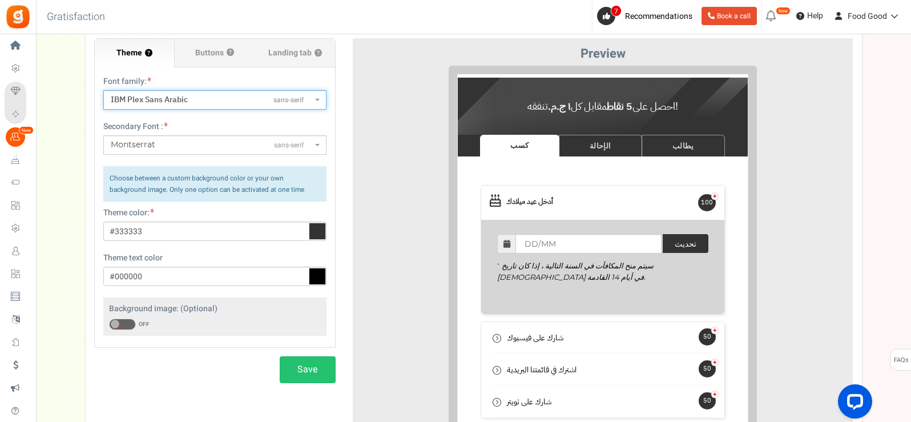
scroll to position [171, 0]
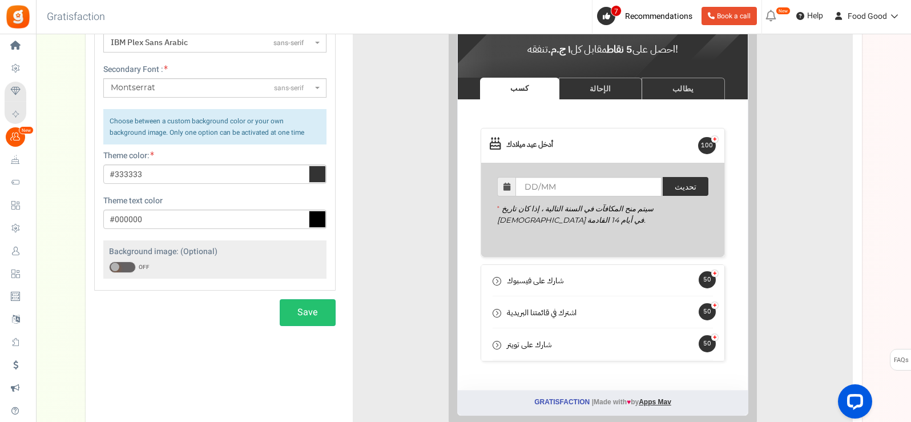
click at [319, 174] on icon at bounding box center [317, 174] width 17 height 17
click at [319, 174] on input "#333333" at bounding box center [214, 173] width 223 height 19
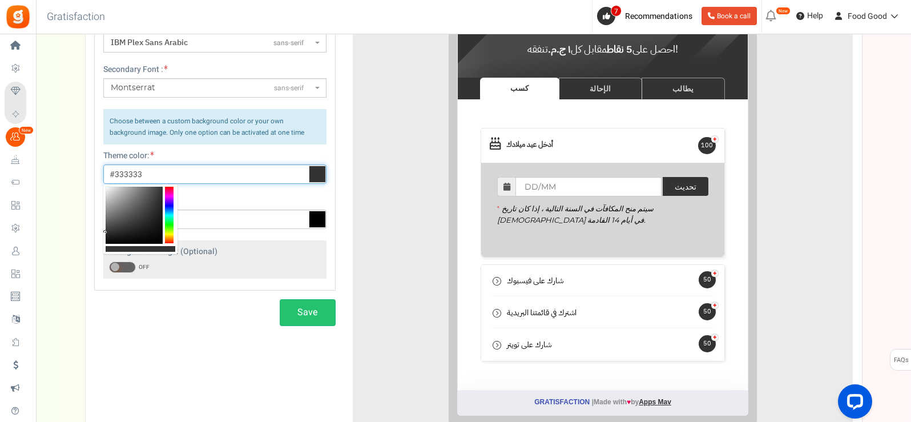
click at [189, 175] on input "#333333" at bounding box center [214, 173] width 223 height 19
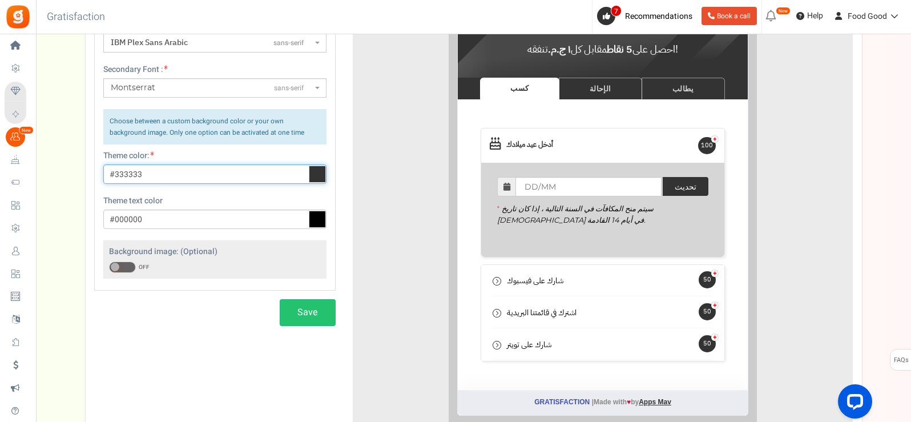
click at [189, 175] on input "#333333" at bounding box center [214, 173] width 223 height 19
click at [189, 174] on input "#333333" at bounding box center [214, 173] width 223 height 19
paste input "#dd9933"
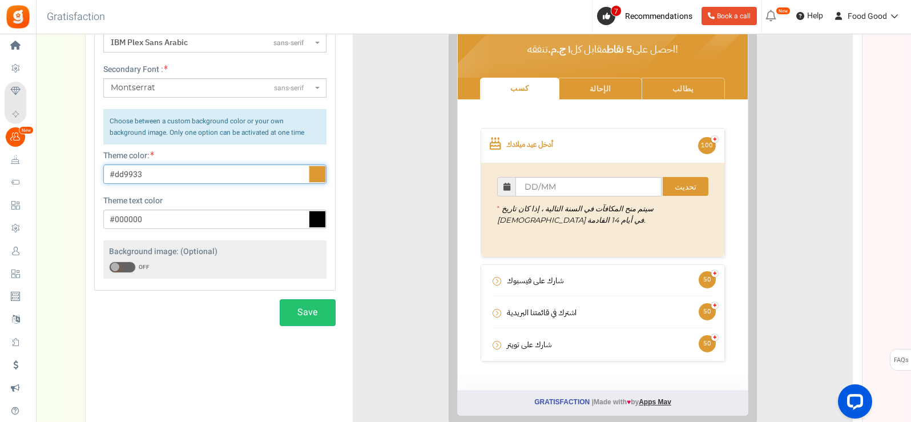
scroll to position [0, 0]
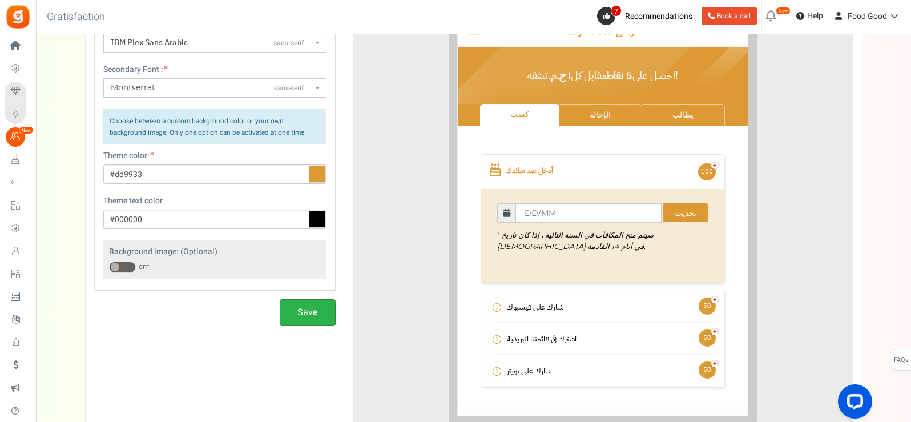
click at [296, 305] on button "Save" at bounding box center [308, 312] width 56 height 27
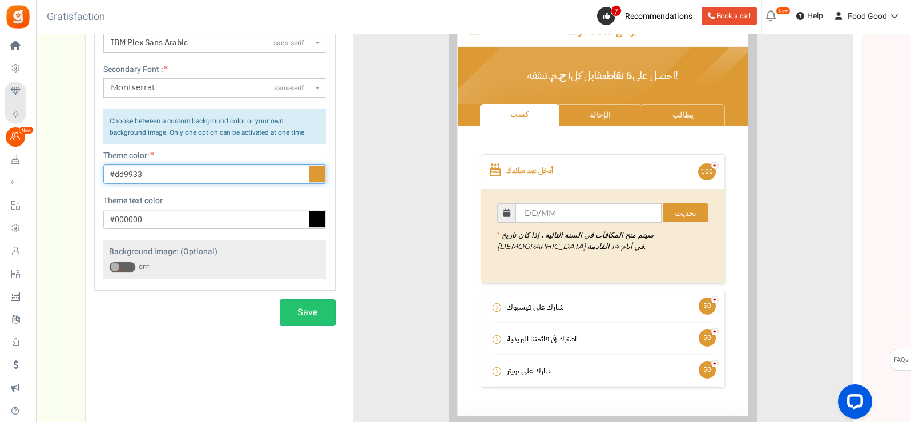
click at [159, 171] on input "#dd9933" at bounding box center [214, 173] width 223 height 19
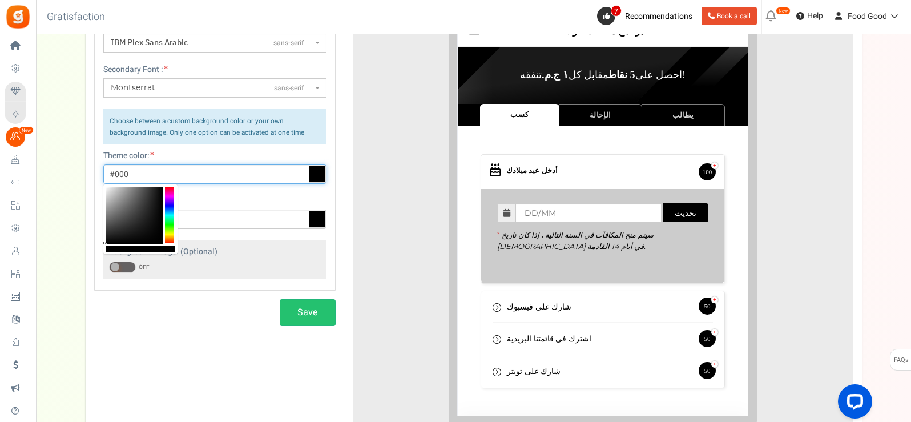
type input "#000000"
click at [67, 179] on div "Campaign setup Points setup New Etsy Earn Referral Reward reviews WOO LOOX [DOM…" at bounding box center [473, 177] width 875 height 529
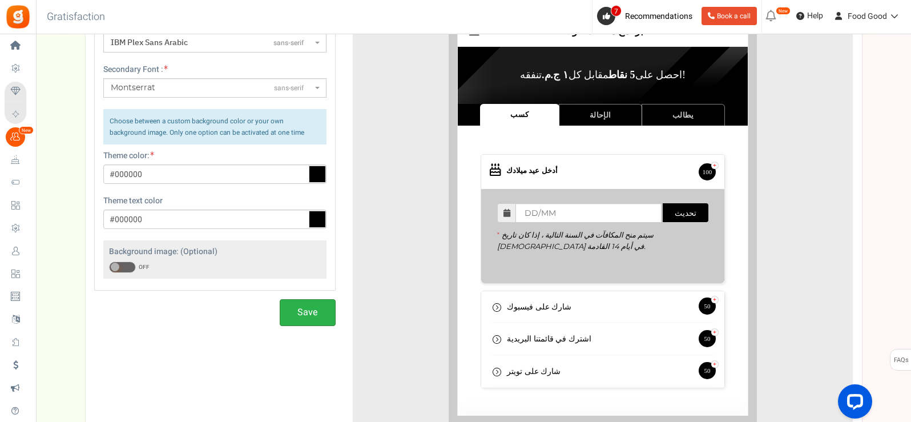
click at [311, 310] on button "Save" at bounding box center [308, 312] width 56 height 27
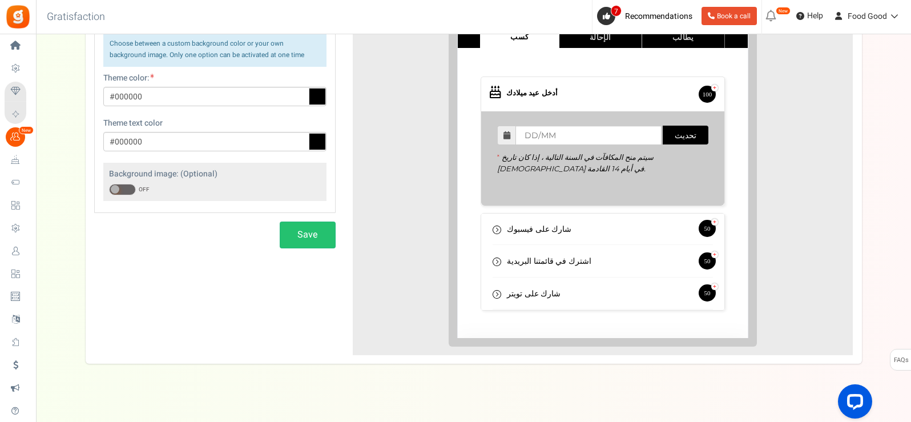
scroll to position [260, 0]
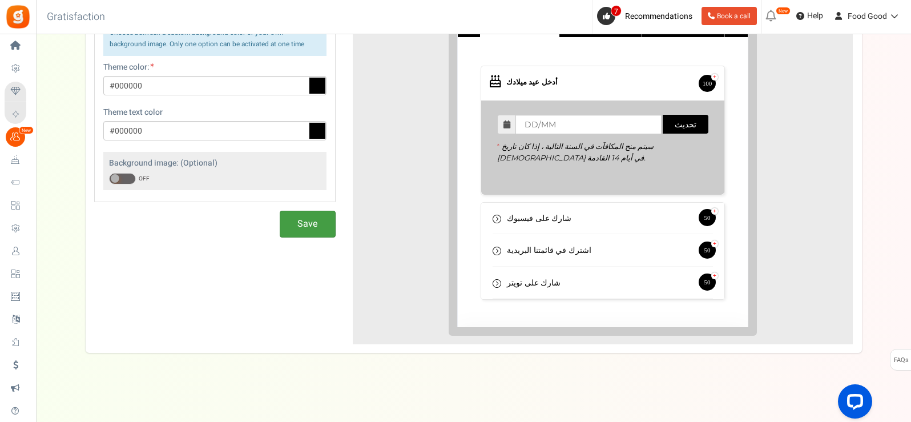
click at [304, 220] on button "Save" at bounding box center [308, 224] width 56 height 27
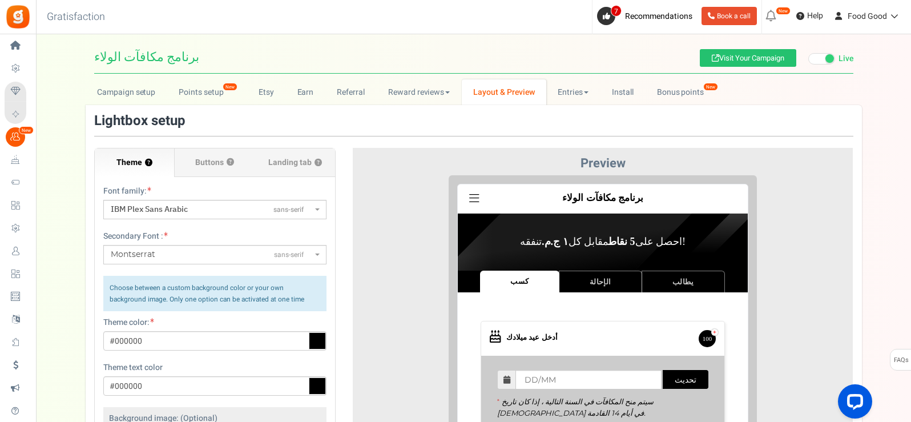
scroll to position [0, 0]
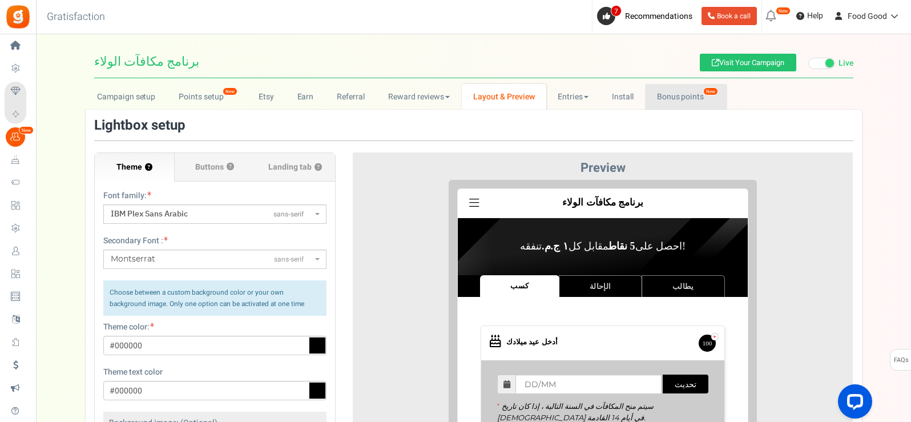
click at [679, 98] on link "Bonus points New" at bounding box center [686, 97] width 82 height 26
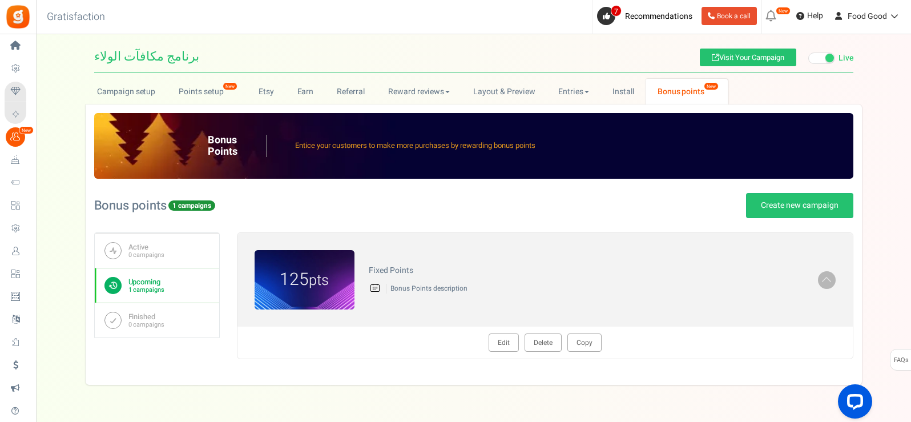
scroll to position [37, 0]
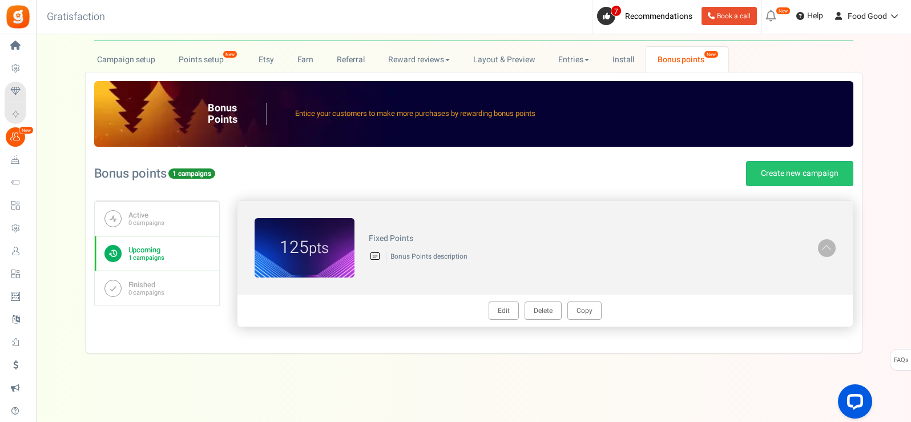
click at [647, 243] on h4 "Fixed Points" at bounding box center [586, 238] width 435 height 9
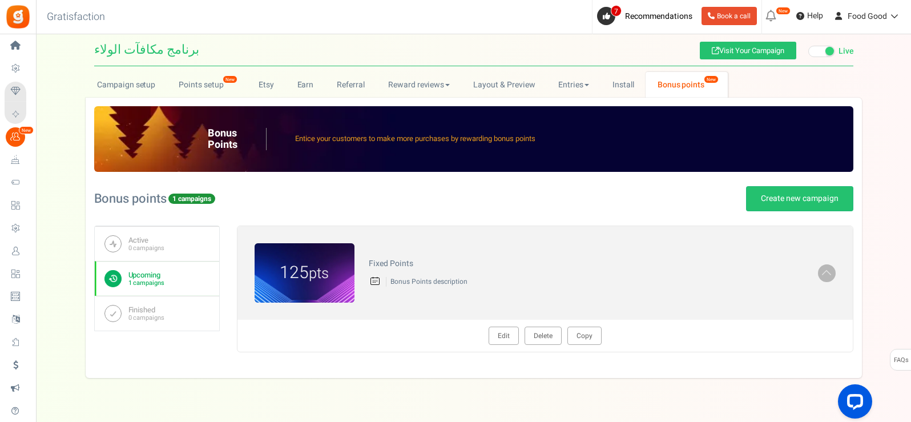
scroll to position [0, 0]
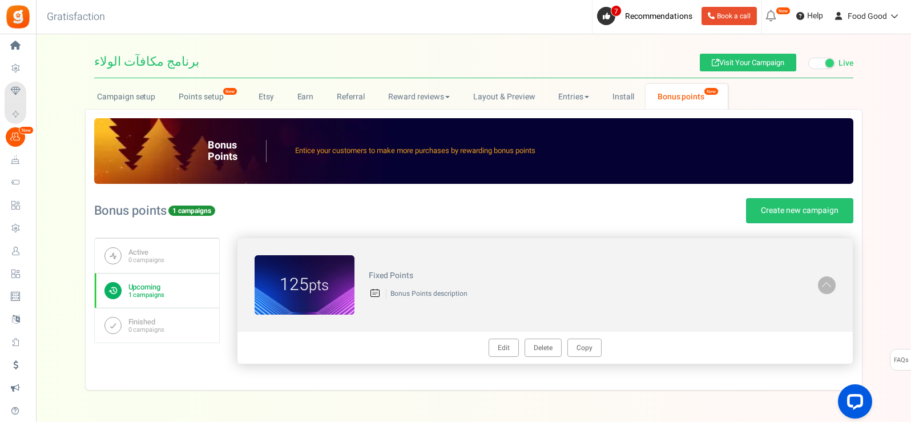
click at [336, 281] on figcaption "125 pts" at bounding box center [305, 285] width 100 height 25
click at [831, 286] on span at bounding box center [826, 283] width 11 height 13
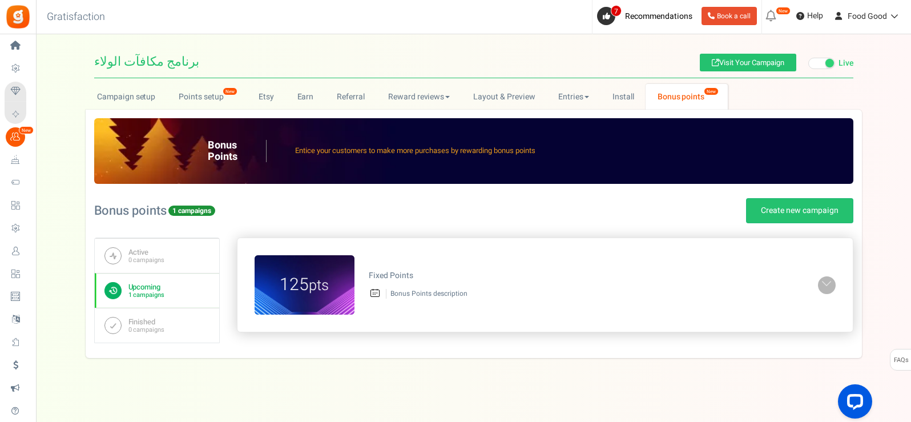
click at [833, 286] on link at bounding box center [827, 285] width 18 height 18
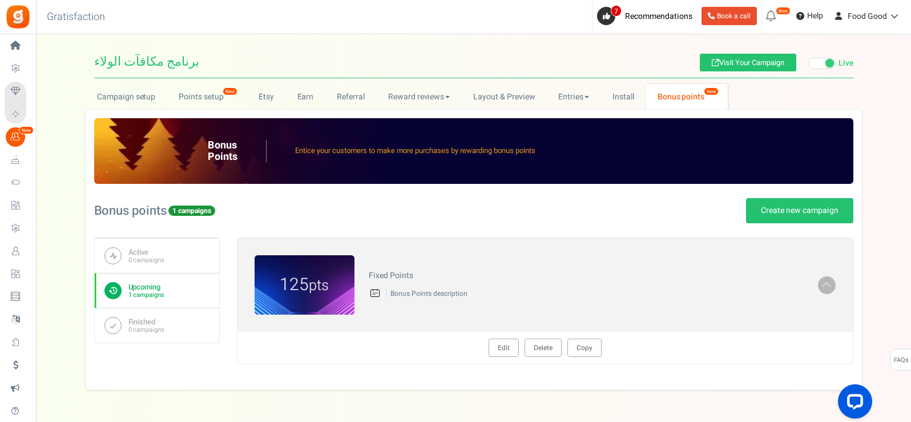
click at [507, 348] on link "Edit" at bounding box center [504, 347] width 30 height 18
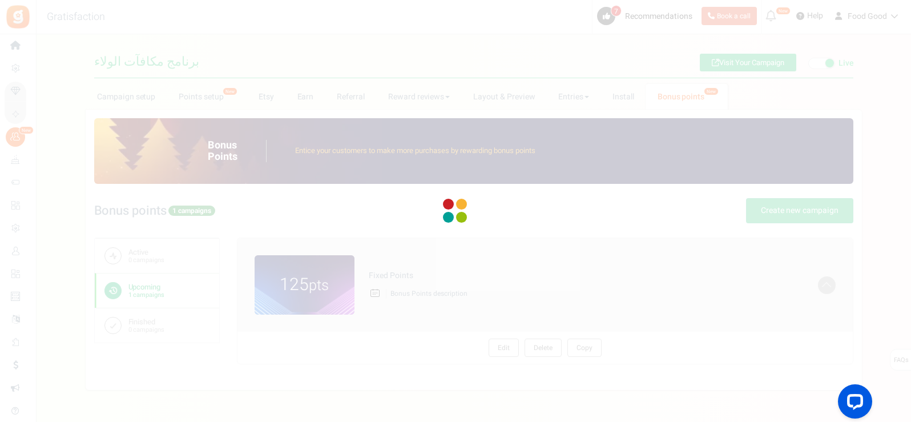
radio input "true"
type input "125"
radio input "true"
type input "[DATE] 12:01 AM"
type input "[DATE] 11:59 PM"
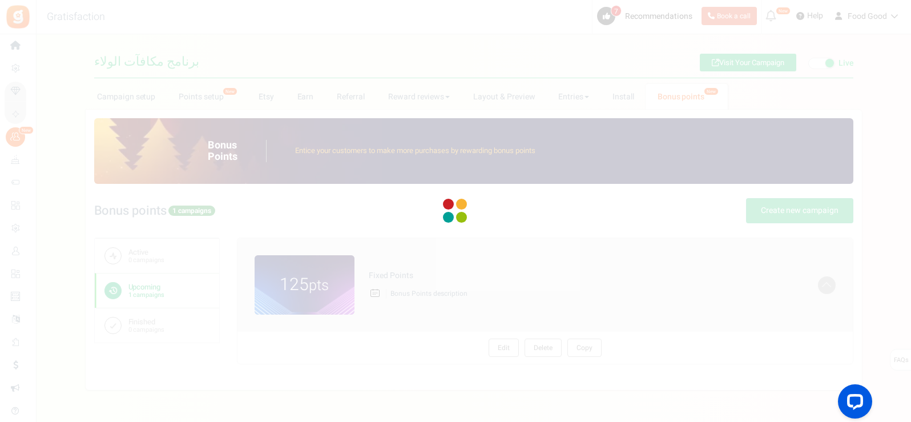
type textarea "Fixed Points"
type textarea "Bonus Points description"
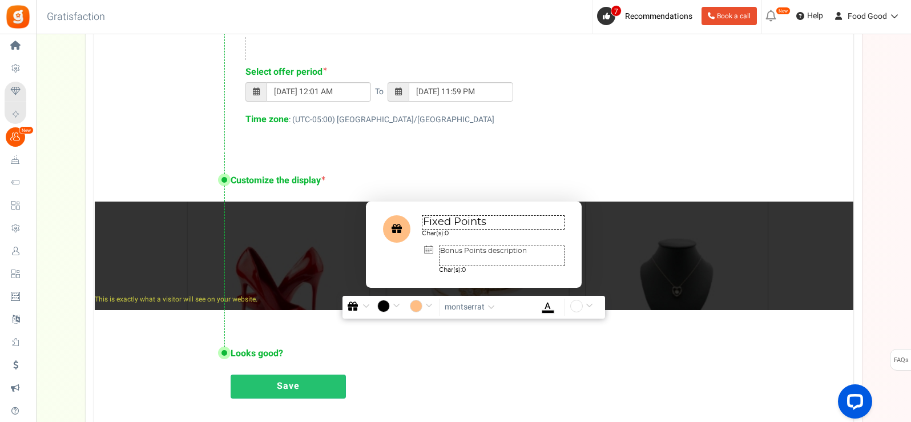
scroll to position [628, 0]
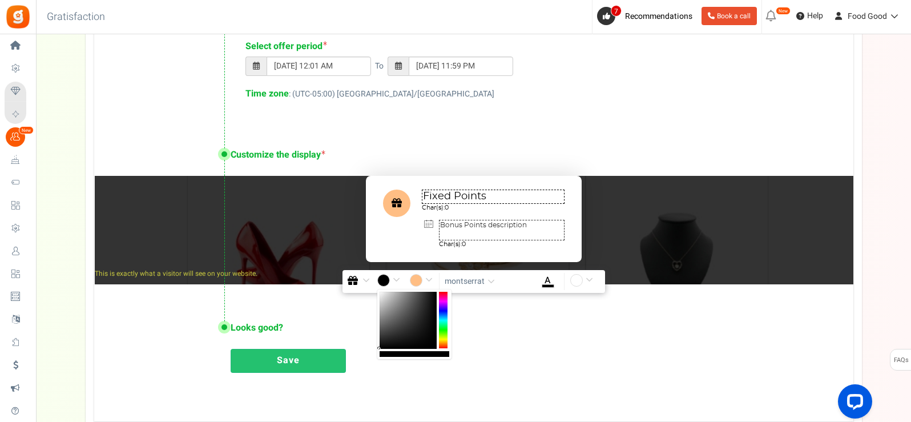
click at [385, 284] on input "#000000" at bounding box center [390, 281] width 26 height 15
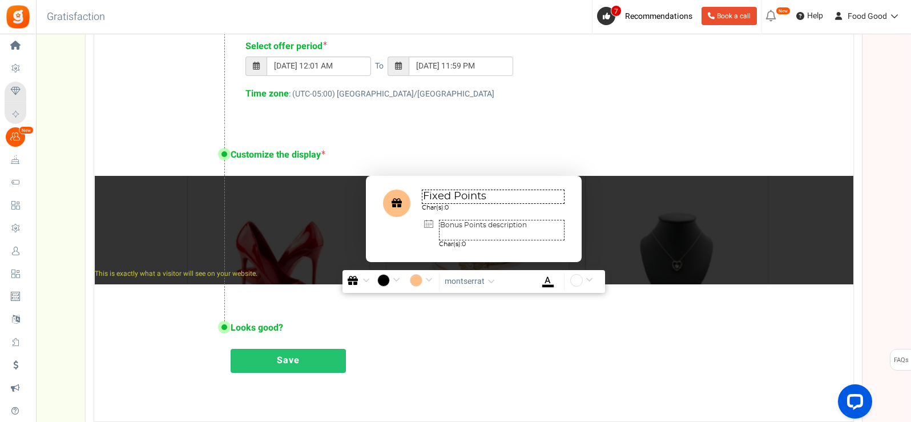
click at [590, 284] on input "#ffffff" at bounding box center [583, 281] width 26 height 15
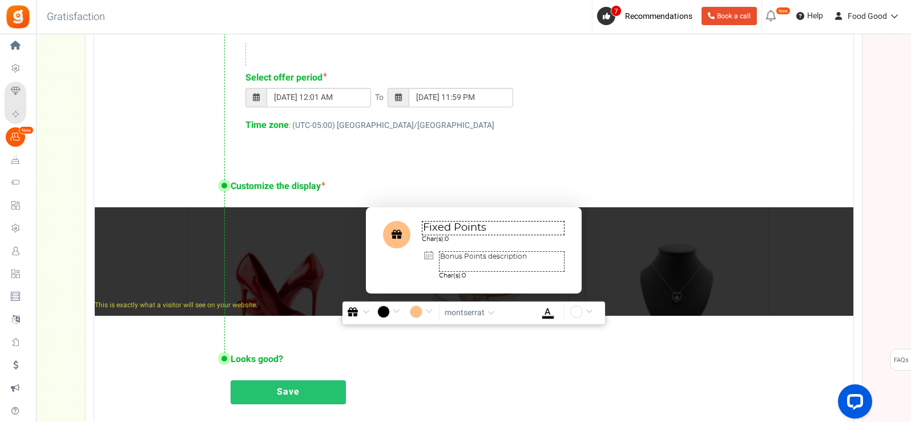
scroll to position [571, 0]
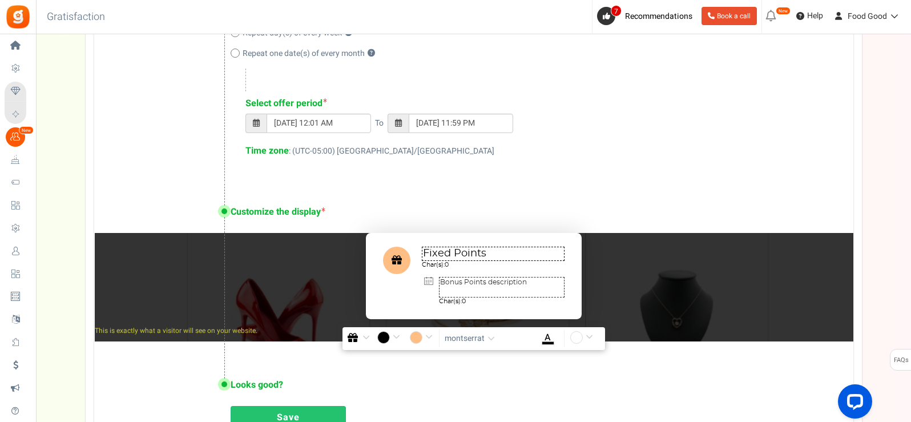
click at [502, 253] on textarea "Fixed Points" at bounding box center [493, 254] width 143 height 14
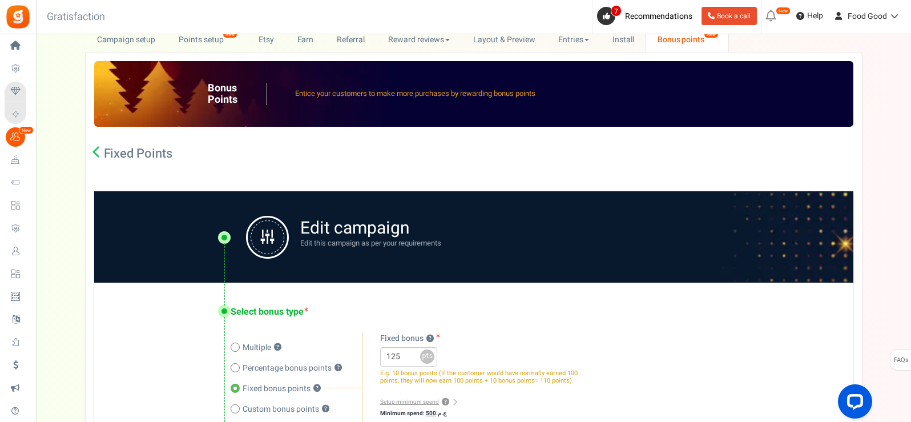
scroll to position [0, 0]
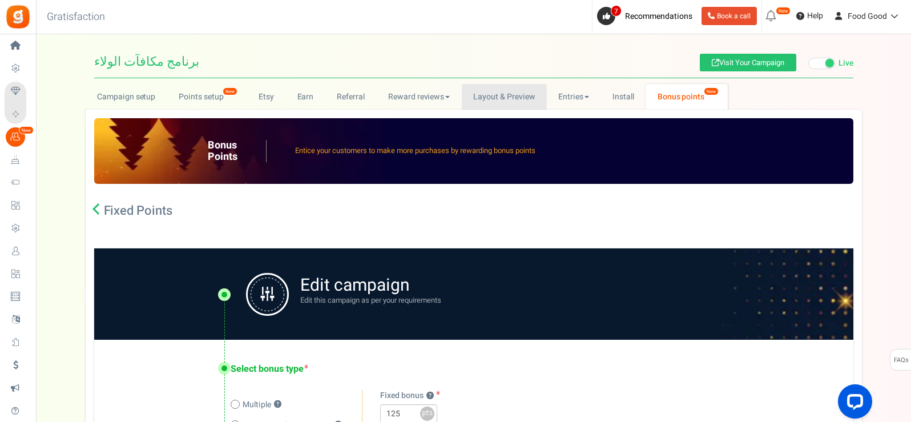
click at [494, 102] on link "Layout & Preview" at bounding box center [504, 97] width 85 height 26
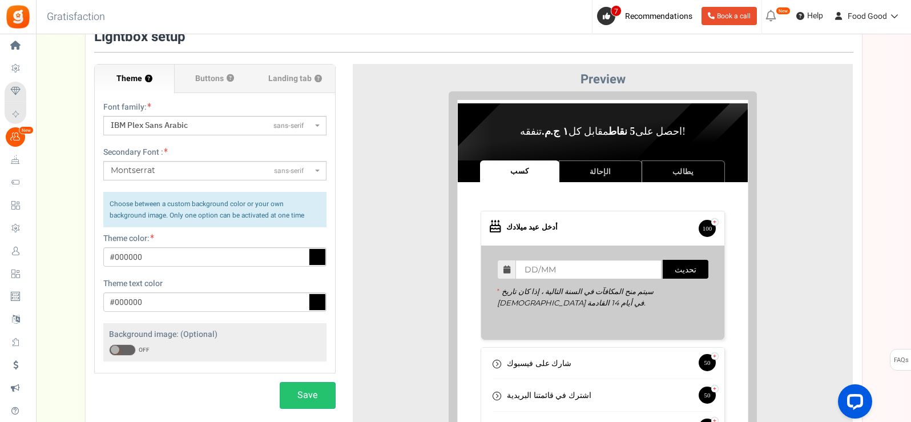
scroll to position [114, 0]
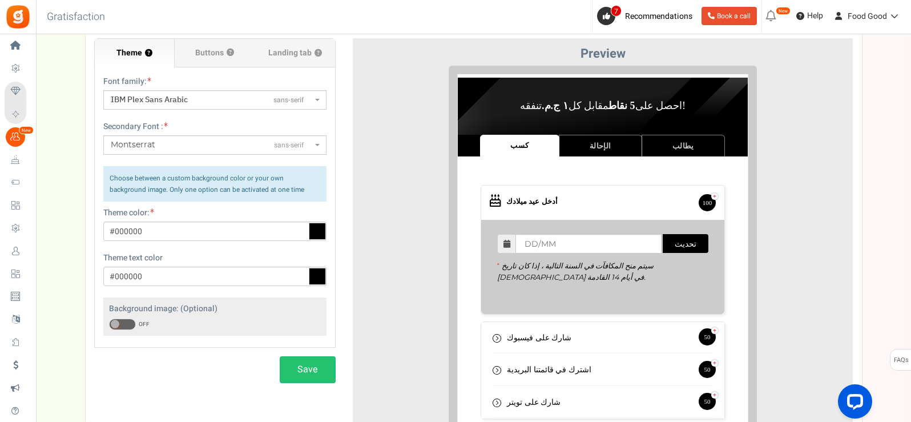
click at [190, 145] on span "Montserrat sans-serif" at bounding box center [211, 144] width 201 height 11
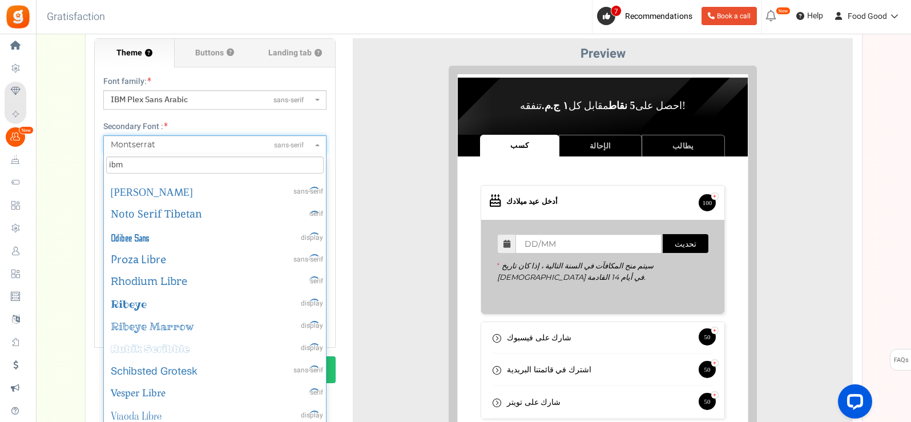
scroll to position [0, 0]
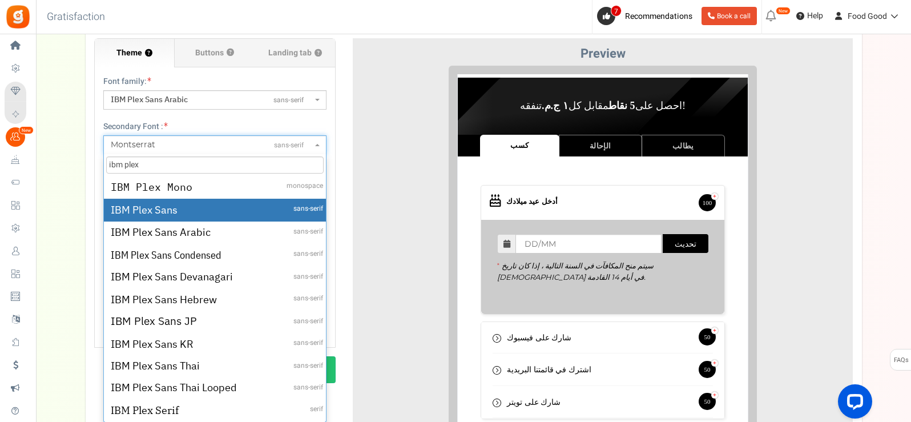
type input "ibm plex"
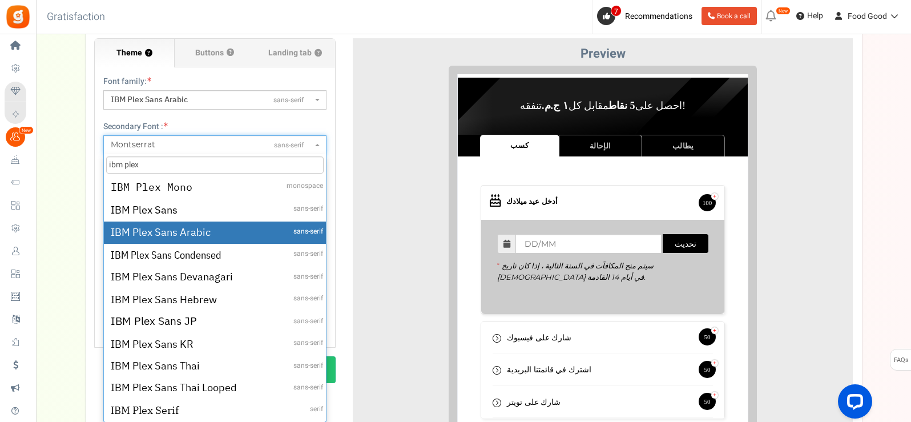
select select "621"
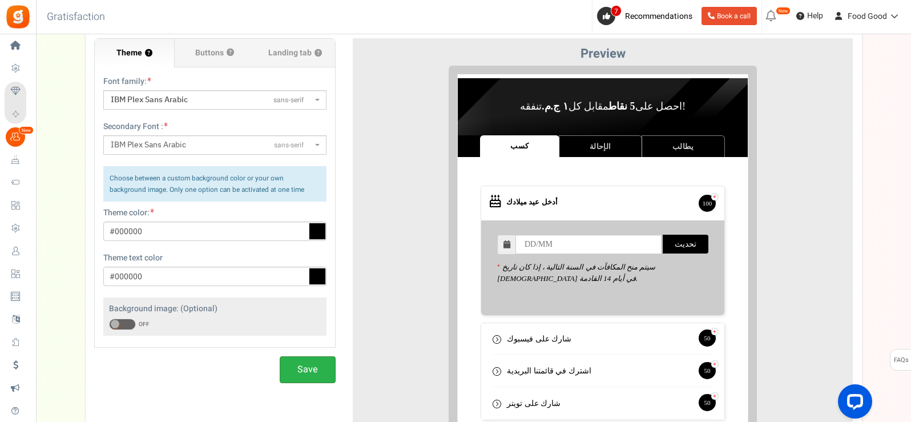
click at [312, 374] on button "Save" at bounding box center [308, 369] width 56 height 27
